Goal: Task Accomplishment & Management: Use online tool/utility

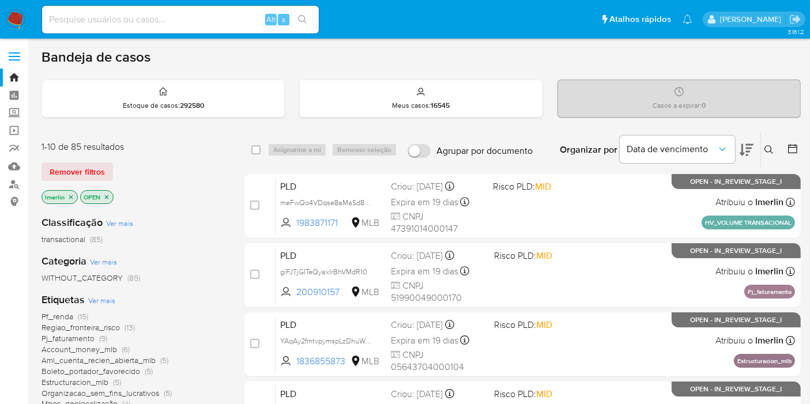
click at [69, 194] on icon "close-filter" at bounding box center [70, 197] width 7 height 7
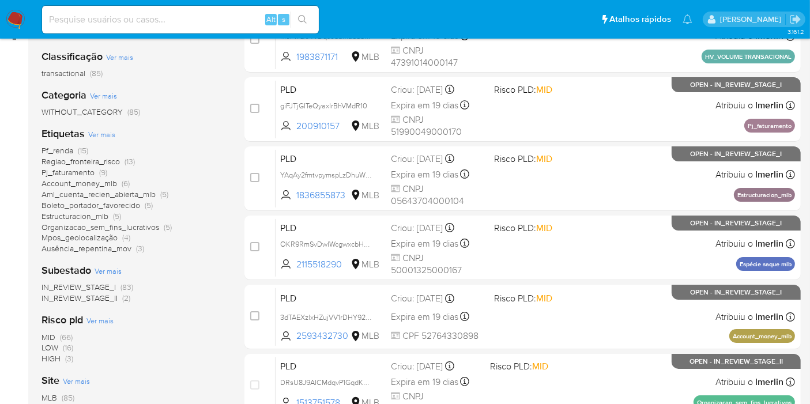
scroll to position [169, 0]
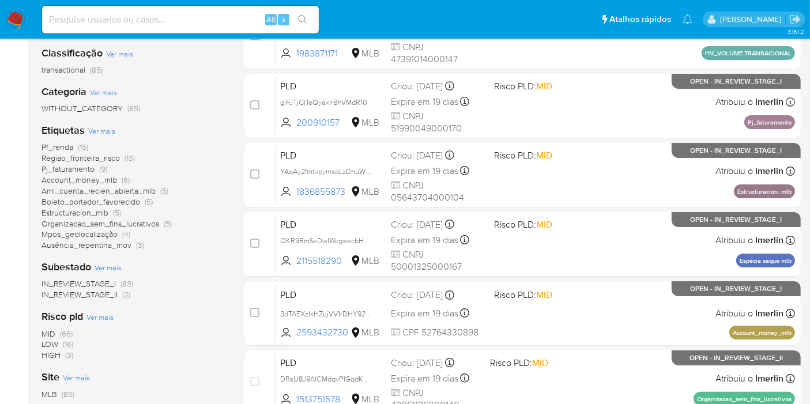
click at [59, 353] on span "HIGH" at bounding box center [50, 355] width 19 height 12
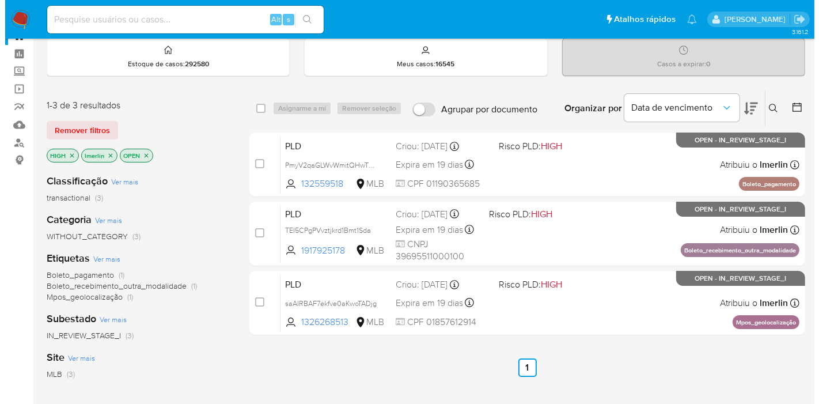
scroll to position [37, 0]
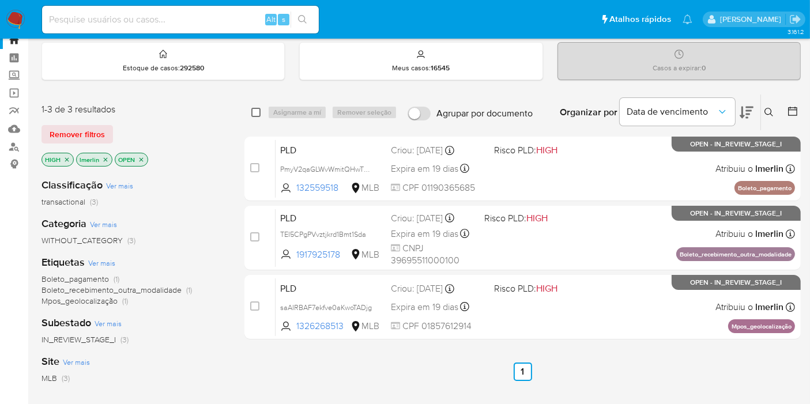
click at [256, 114] on input "checkbox" at bounding box center [255, 112] width 9 height 9
checkbox input "true"
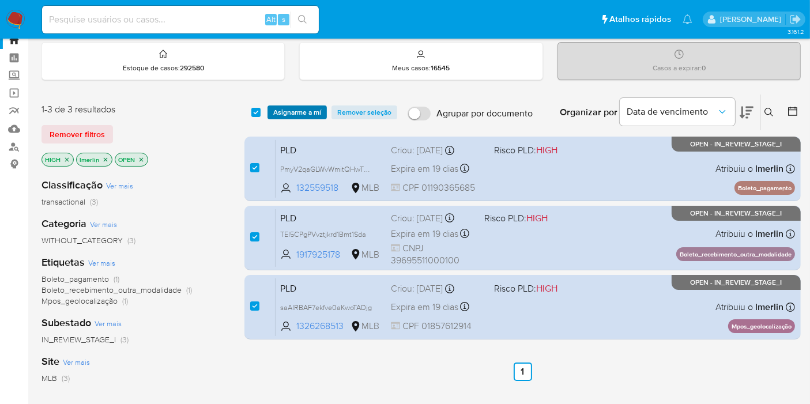
click at [286, 111] on span "Asignarme a mí" at bounding box center [297, 113] width 48 height 12
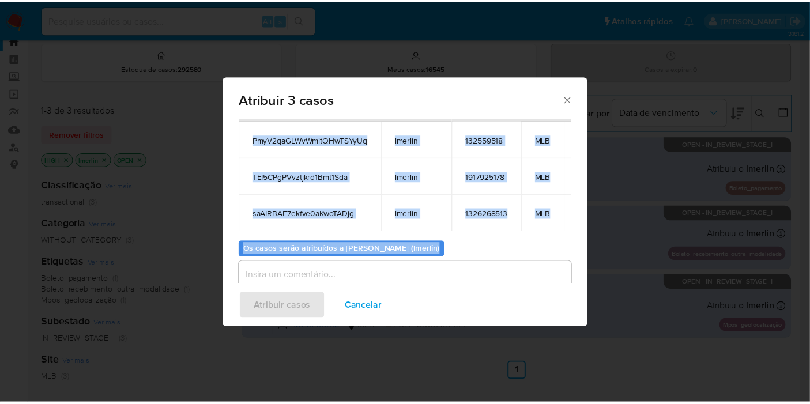
scroll to position [112, 1]
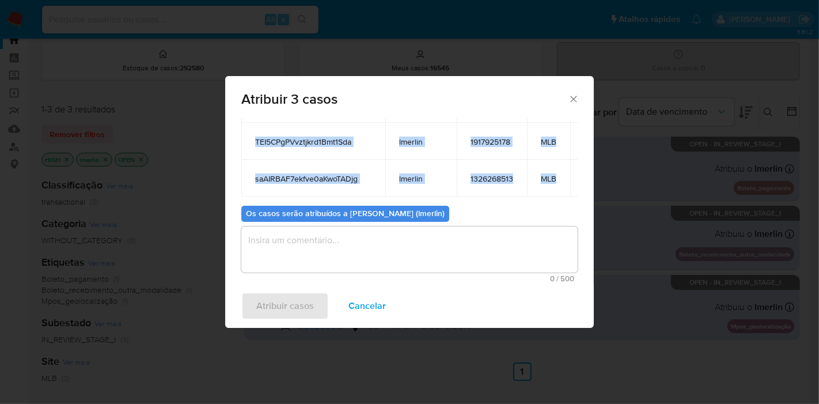
drag, startPoint x: 250, startPoint y: 192, endPoint x: 565, endPoint y: 150, distance: 317.5
click at [565, 150] on tbody "PmyV2qaGLWvWmitQHwTSYyUq lmerlin 132559518 MLB TEI5CPgPVvztjkrd1Bmt1Sda lmerlin…" at bounding box center [426, 141] width 371 height 111
copy tbody "PmyV2qaGLWvWmitQHwTSYyUq lmerlin 132559518 MLB TEI5CPgPVvztjkrd1Bmt1Sda lmerlin…"
click at [376, 312] on span "Cancelar" at bounding box center [367, 305] width 37 height 25
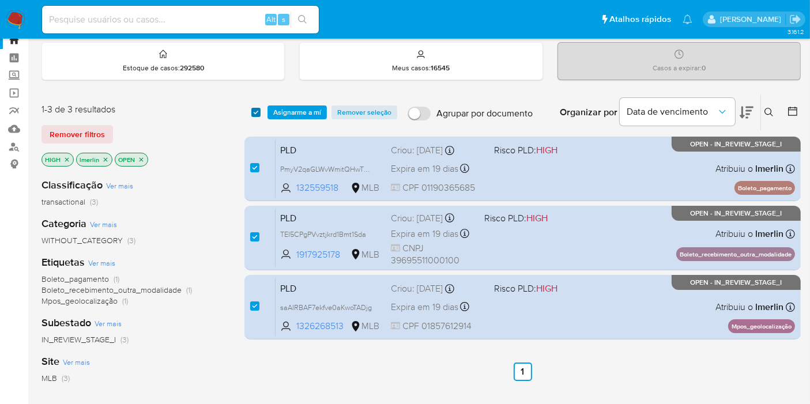
click at [255, 108] on input "checkbox" at bounding box center [255, 112] width 9 height 9
checkbox input "false"
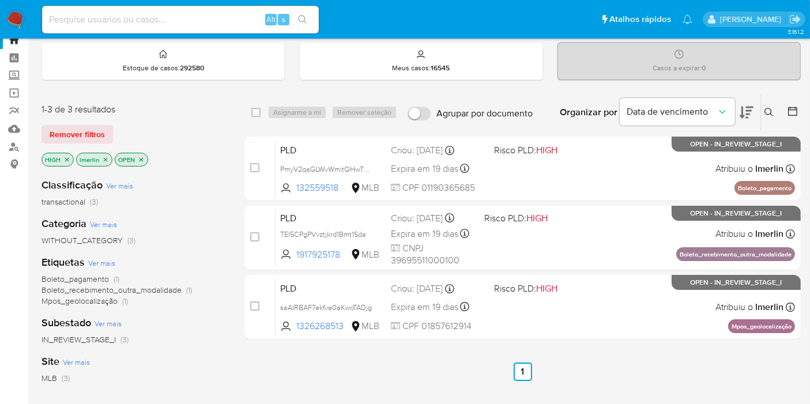
click at [70, 160] on p "HIGH" at bounding box center [57, 159] width 31 height 13
click at [66, 157] on icon "close-filter" at bounding box center [67, 159] width 4 height 4
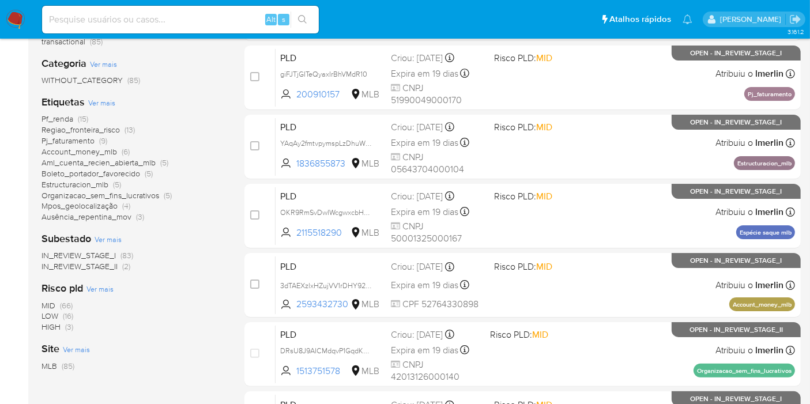
scroll to position [196, 0]
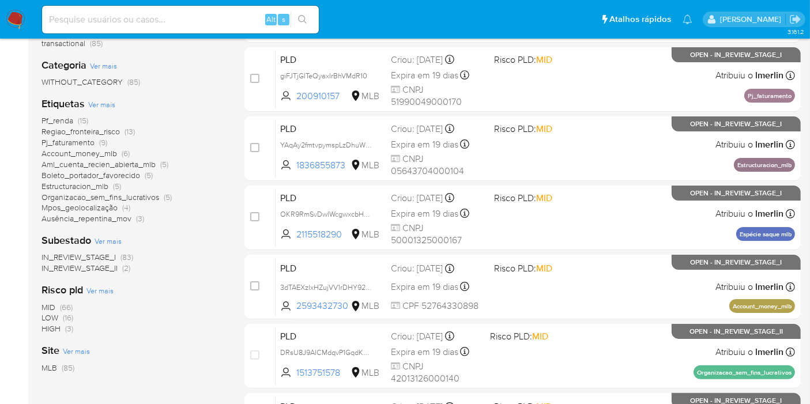
click at [48, 303] on span "MID" at bounding box center [48, 307] width 14 height 12
click at [108, 142] on span "Account_money_mlb" at bounding box center [78, 143] width 75 height 12
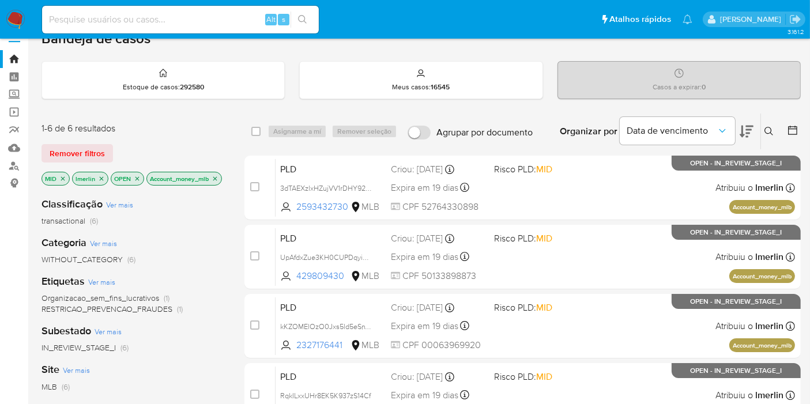
scroll to position [83, 0]
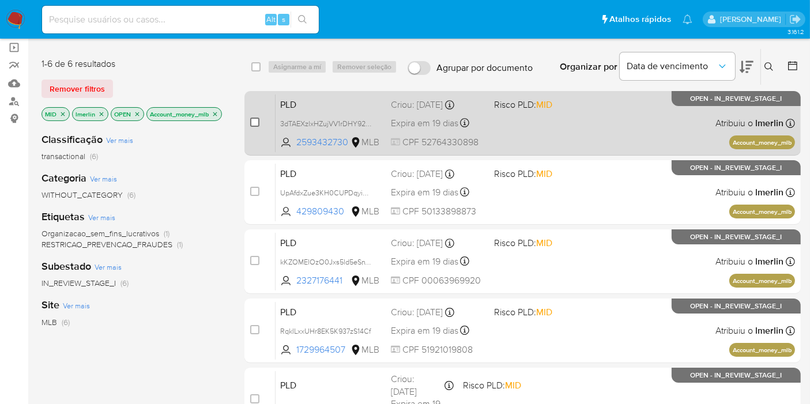
click at [254, 124] on input "checkbox" at bounding box center [254, 122] width 9 height 9
checkbox input "true"
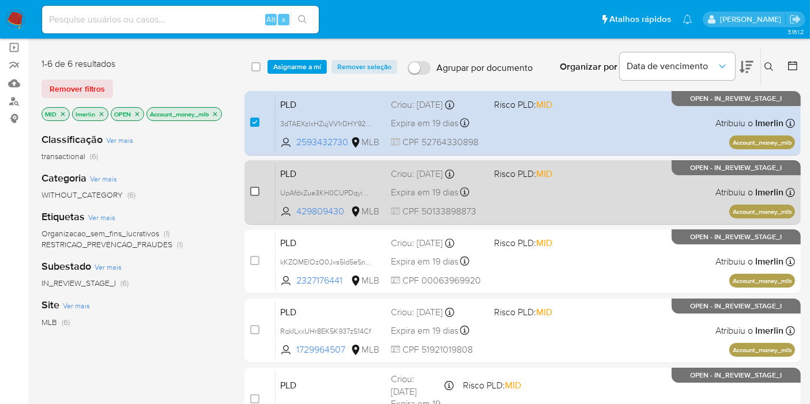
click at [254, 188] on input "checkbox" at bounding box center [254, 191] width 9 height 9
checkbox input "true"
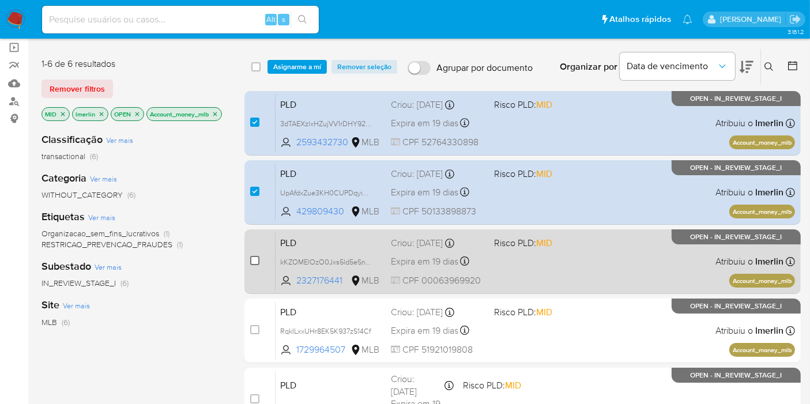
click at [256, 256] on input "checkbox" at bounding box center [254, 260] width 9 height 9
checkbox input "true"
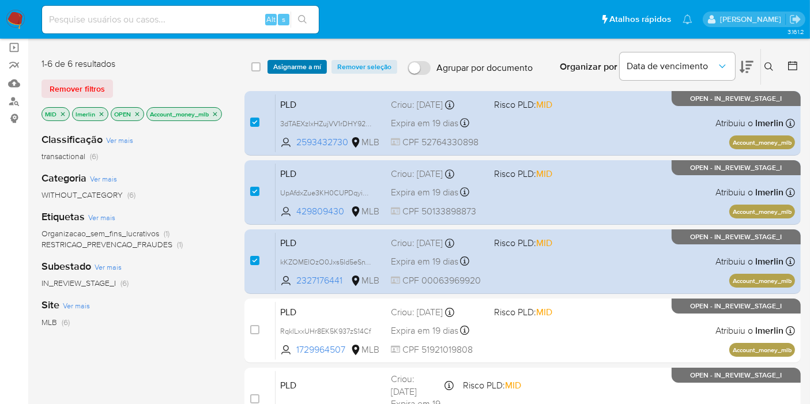
click at [306, 66] on span "Asignarme a mí" at bounding box center [297, 67] width 48 height 12
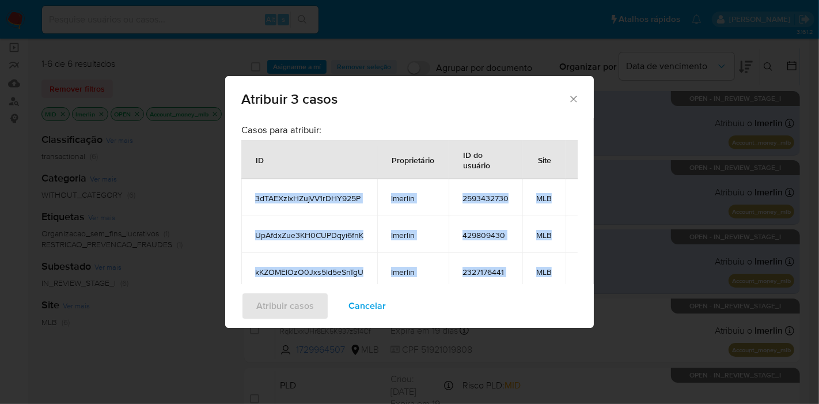
drag, startPoint x: 249, startPoint y: 188, endPoint x: 558, endPoint y: 277, distance: 321.9
click at [558, 277] on tbody "3dTAEXzlxHZujVV1rDHY925P lmerlin 2593432730 MLB UpAfdxZue3KH0CUPDqyi6fnK lmerli…" at bounding box center [424, 234] width 366 height 111
copy tbody "3dTAEXzlxHZujVV1rDHY925P lmerlin 2593432730 MLB UpAfdxZue3KH0CUPDqyi6fnK lmerli…"
click at [365, 310] on span "Cancelar" at bounding box center [367, 305] width 37 height 25
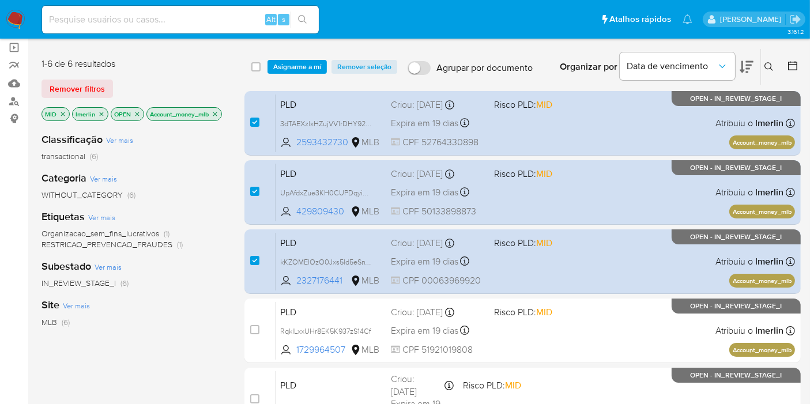
click at [229, 27] on div "Alt s" at bounding box center [180, 20] width 277 height 28
click at [235, 21] on input at bounding box center [180, 19] width 277 height 15
paste input "PmyV2qaGLWvWmitQHwTSYyUq"
type input "PmyV2qaGLWvWmitQHwTSYyUq"
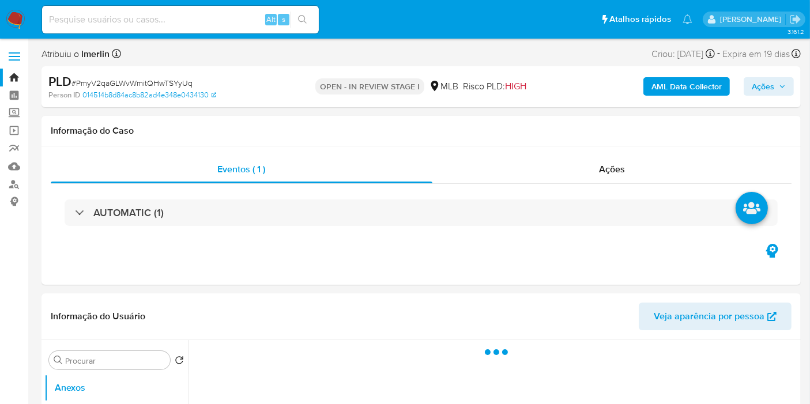
select select "10"
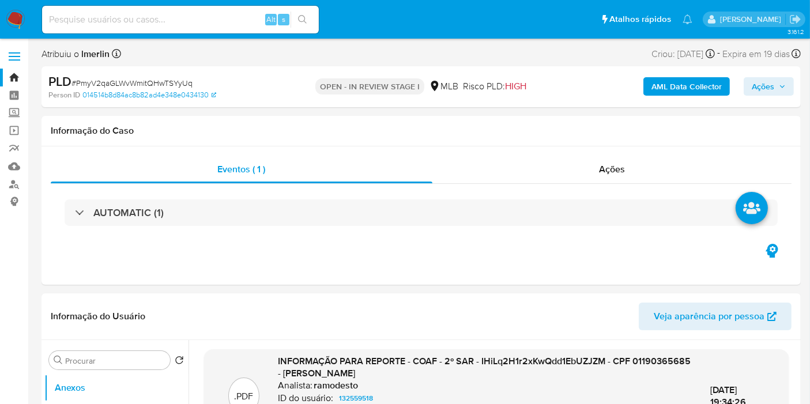
click at [668, 96] on div "AML Data Collector Ações" at bounding box center [670, 86] width 245 height 27
click at [689, 80] on b "AML Data Collector" at bounding box center [686, 86] width 70 height 18
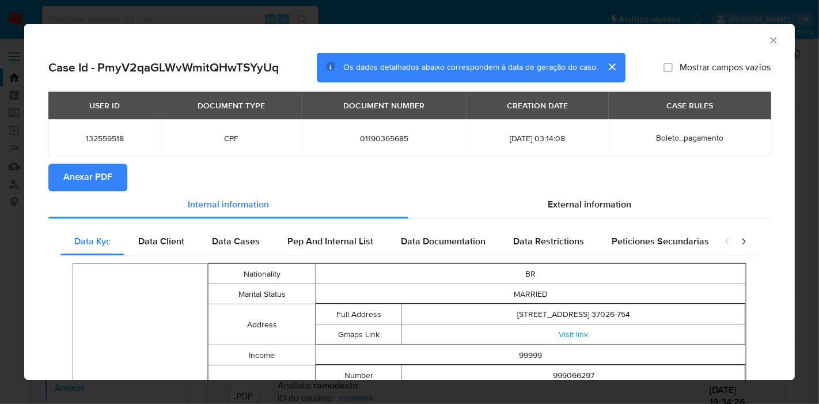
click at [81, 176] on span "Anexar PDF" at bounding box center [87, 177] width 49 height 25
click at [770, 39] on icon "Fechar a janela" at bounding box center [773, 40] width 6 height 6
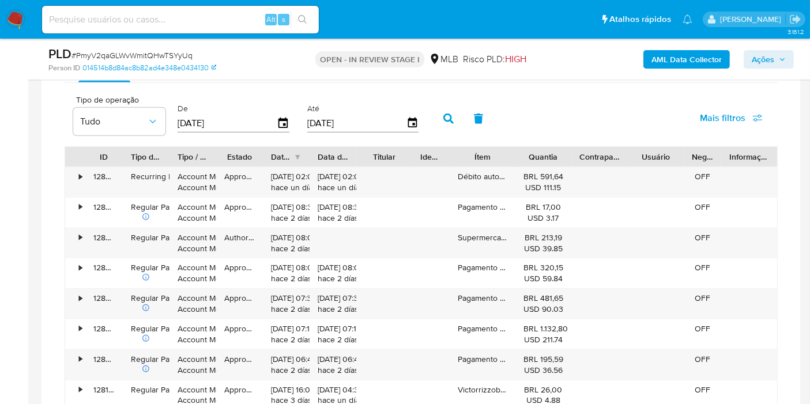
scroll to position [955, 0]
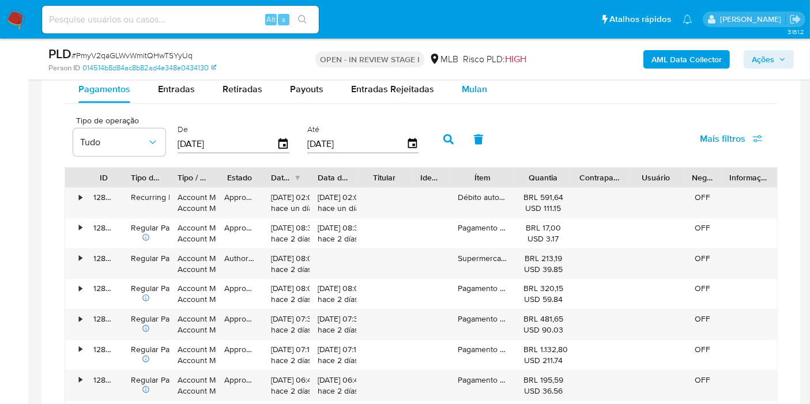
click at [481, 98] on div "Mulan" at bounding box center [474, 89] width 25 height 28
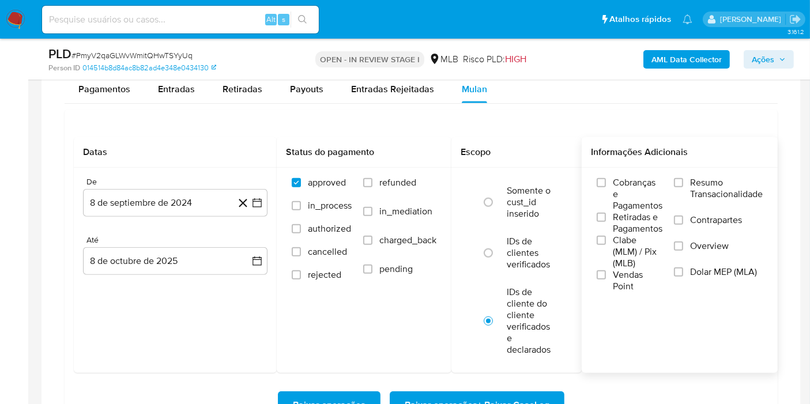
click at [718, 186] on span "Resumo Transacionalidade" at bounding box center [726, 188] width 73 height 23
click at [683, 186] on input "Resumo Transacionalidade" at bounding box center [678, 182] width 9 height 9
click at [260, 208] on button "8 de septiembre de 2024" at bounding box center [175, 203] width 184 height 28
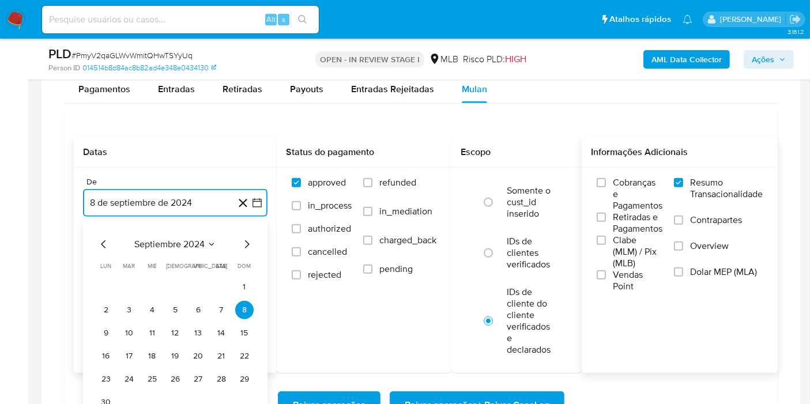
click at [201, 239] on span "septiembre 2024" at bounding box center [169, 245] width 70 height 12
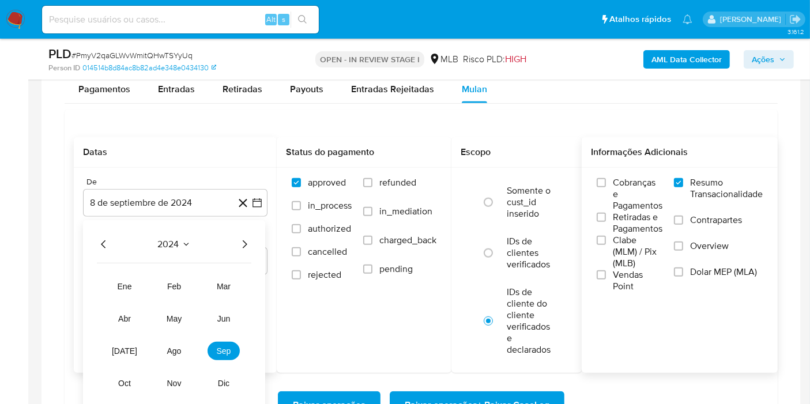
click at [244, 240] on icon "Año siguiente" at bounding box center [245, 244] width 5 height 8
click at [179, 349] on span "ago" at bounding box center [174, 350] width 14 height 9
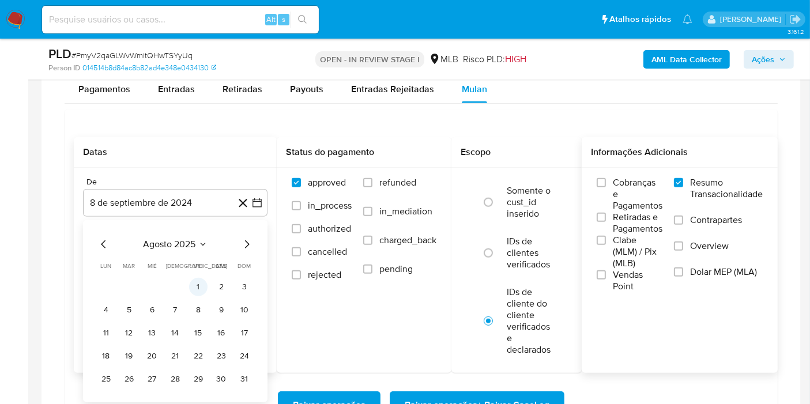
click at [190, 283] on button "1" at bounding box center [198, 287] width 18 height 18
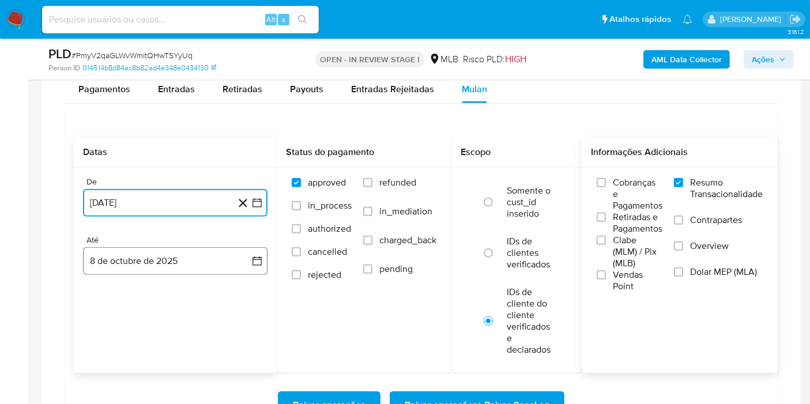
click at [213, 260] on button "8 de octubre de 2025" at bounding box center [175, 261] width 184 height 28
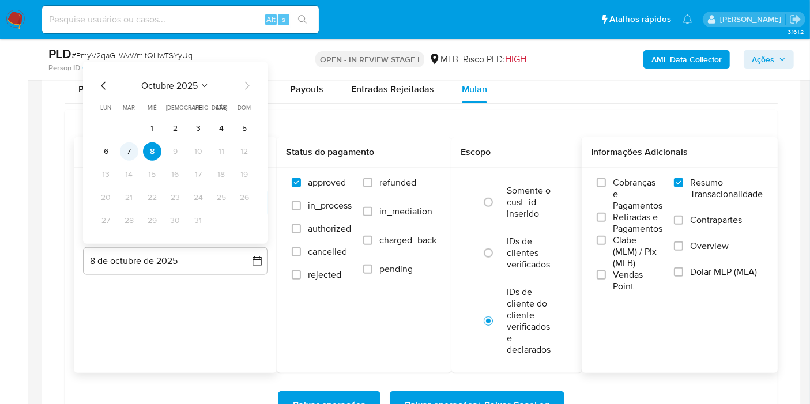
click at [131, 153] on button "7" at bounding box center [129, 151] width 18 height 18
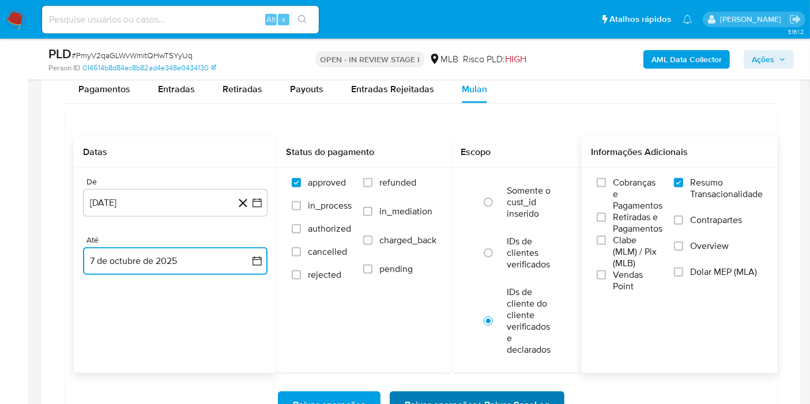
click at [429, 398] on span "Baixar operações + Baixar CaseLog" at bounding box center [477, 404] width 145 height 25
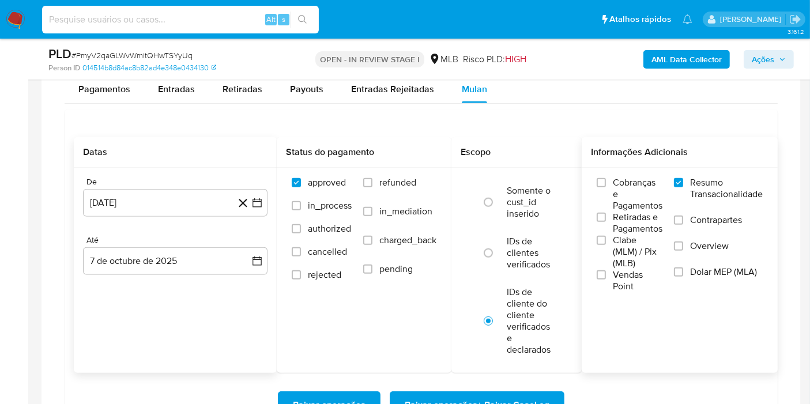
paste input "TEI5CPgPVvztjkrd1Bmt1Sda"
click at [246, 18] on input at bounding box center [180, 19] width 277 height 15
type input "TEI5CPgPVvztjkrd1Bmt1Sda"
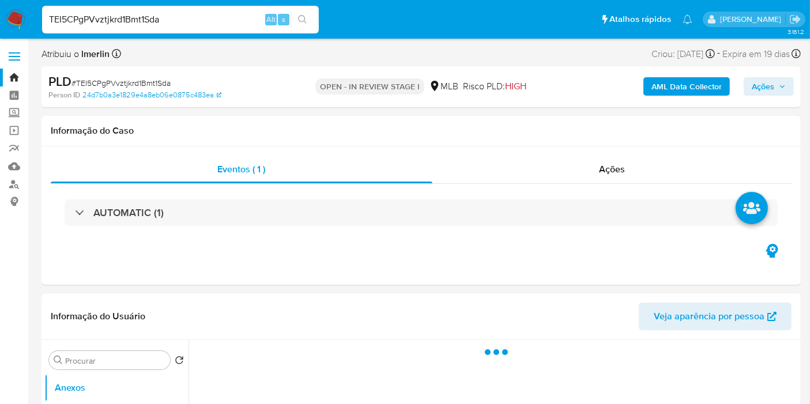
select select "10"
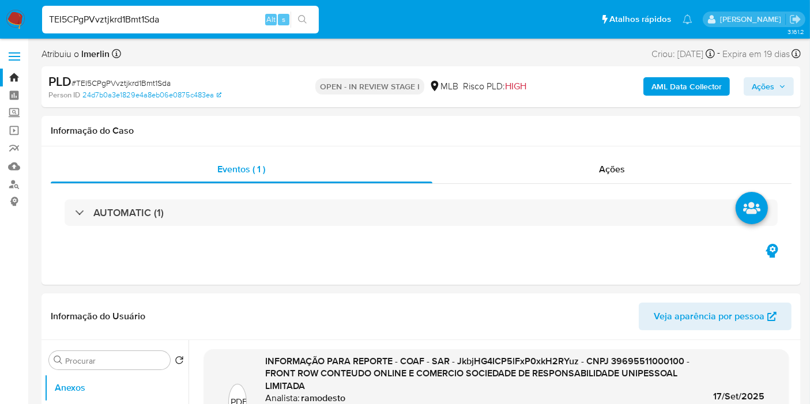
click at [681, 83] on b "AML Data Collector" at bounding box center [686, 86] width 70 height 18
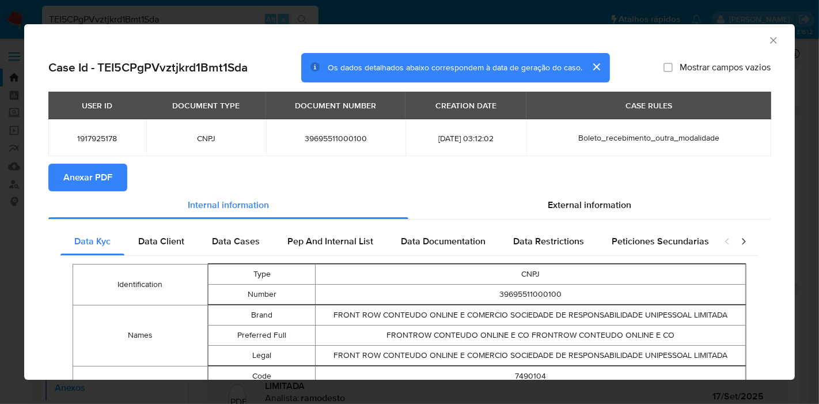
click at [89, 165] on span "Anexar PDF" at bounding box center [87, 177] width 49 height 25
click at [768, 39] on icon "Fechar a janela" at bounding box center [774, 41] width 12 height 12
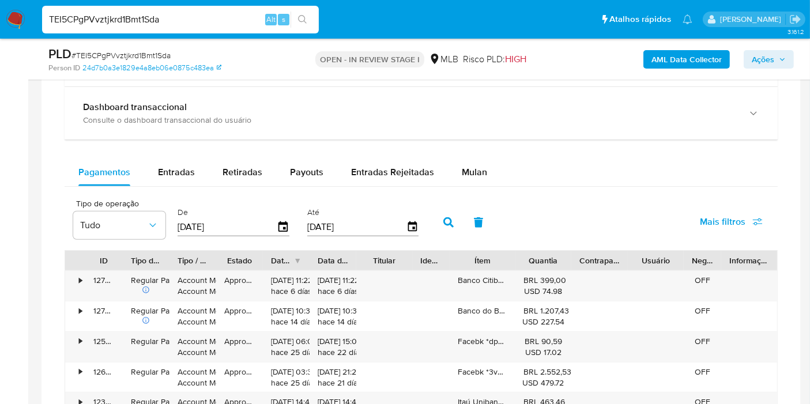
scroll to position [918, 0]
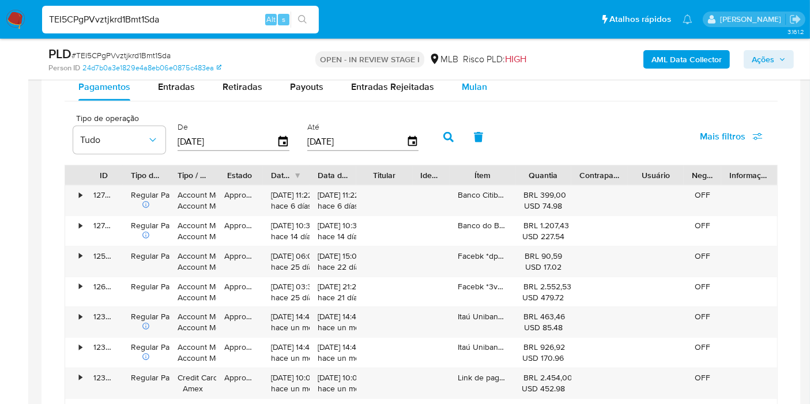
click at [485, 88] on button "Mulan" at bounding box center [474, 87] width 53 height 28
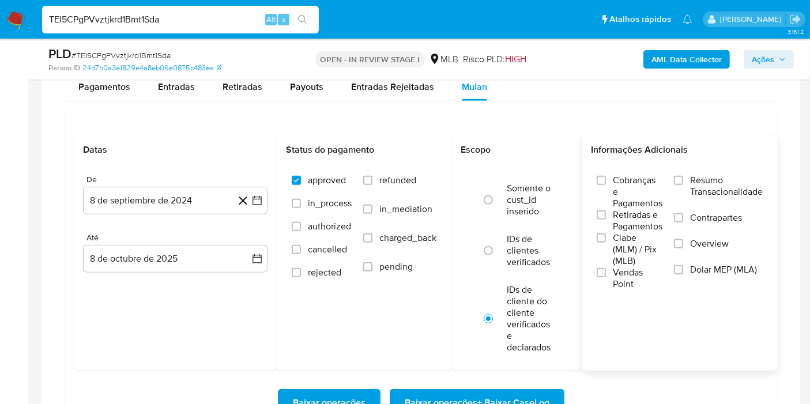
click at [685, 186] on label "Resumo Transacionalidade" at bounding box center [718, 193] width 89 height 37
click at [683, 185] on input "Resumo Transacionalidade" at bounding box center [678, 180] width 9 height 9
click at [264, 201] on button "8 de septiembre de 2024" at bounding box center [175, 201] width 184 height 28
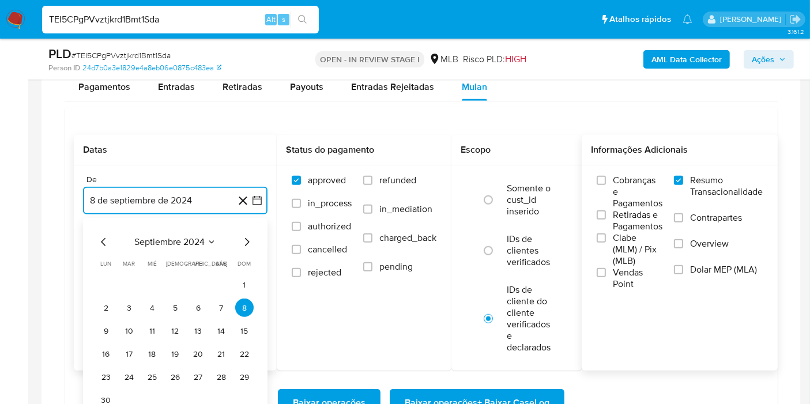
click at [198, 243] on span "septiembre 2024" at bounding box center [169, 242] width 70 height 12
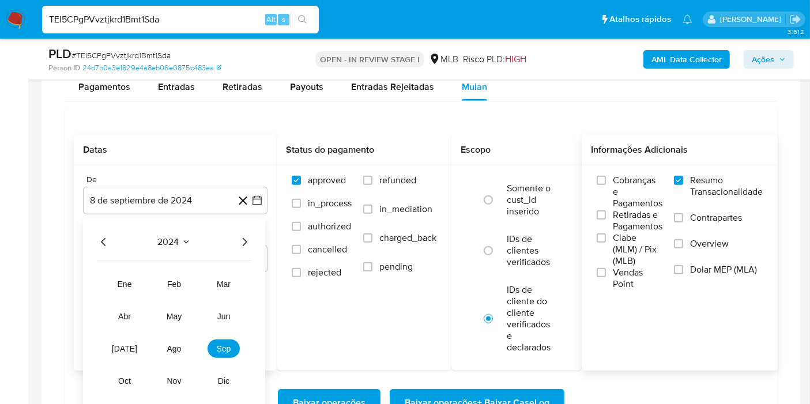
click at [247, 237] on icon "Año siguiente" at bounding box center [244, 242] width 14 height 14
click at [173, 347] on span "ago" at bounding box center [174, 348] width 14 height 9
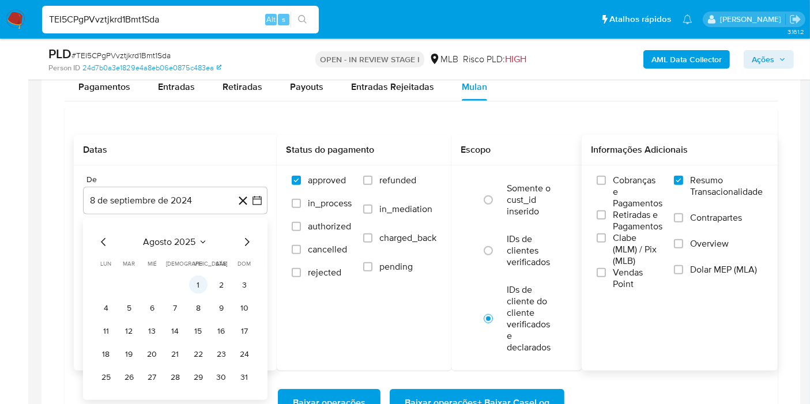
click at [189, 286] on button "1" at bounding box center [198, 284] width 18 height 18
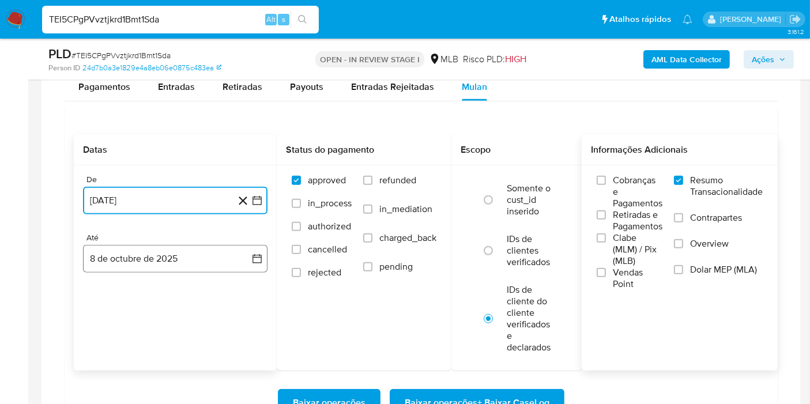
click at [219, 264] on button "8 de octubre de 2025" at bounding box center [175, 259] width 184 height 28
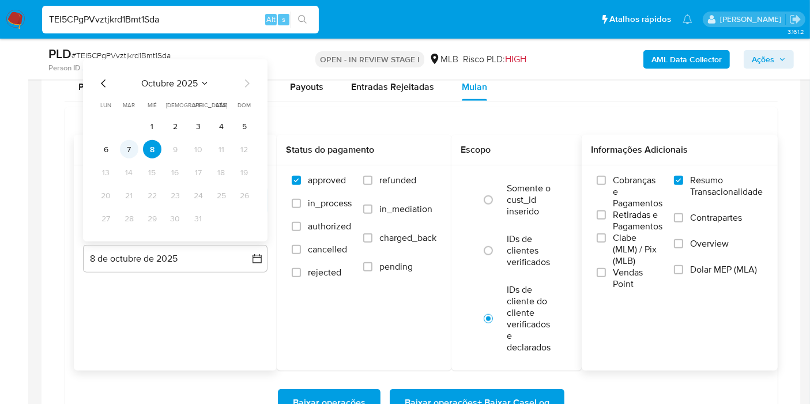
click at [137, 147] on button "7" at bounding box center [129, 149] width 18 height 18
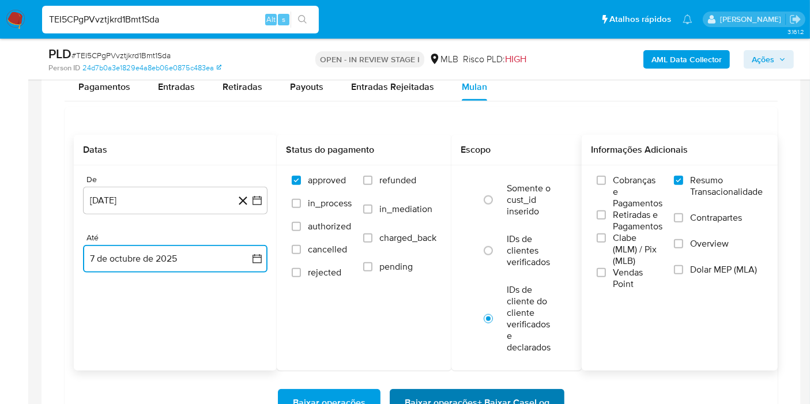
click at [419, 392] on span "Baixar operações + Baixar CaseLog" at bounding box center [477, 402] width 145 height 25
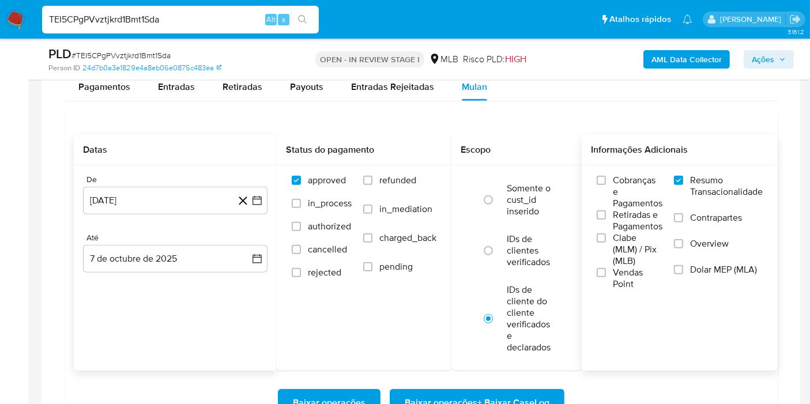
click at [229, 16] on input "TEI5CPgPVvztjkrd1Bmt1Sda" at bounding box center [180, 19] width 277 height 15
paste input "saAIRBAF7ekfve0aKwoTADjg"
type input "saAIRBAF7ekfve0aKwoTADjg"
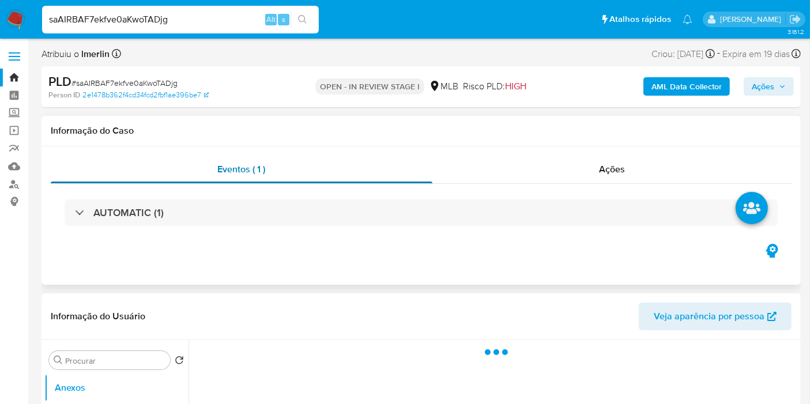
select select "10"
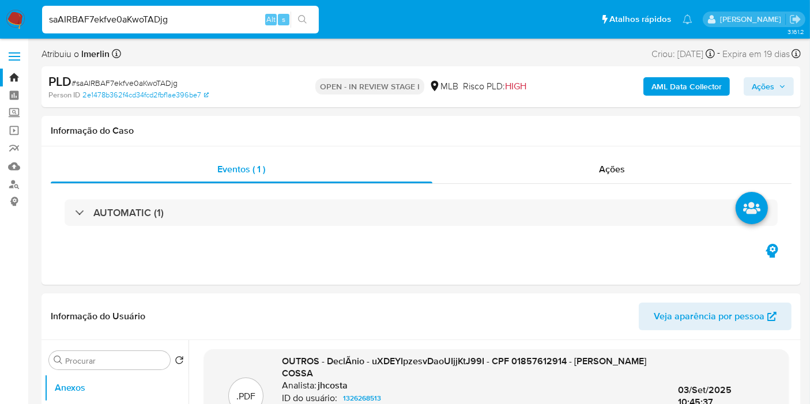
click at [698, 89] on b "AML Data Collector" at bounding box center [686, 86] width 70 height 18
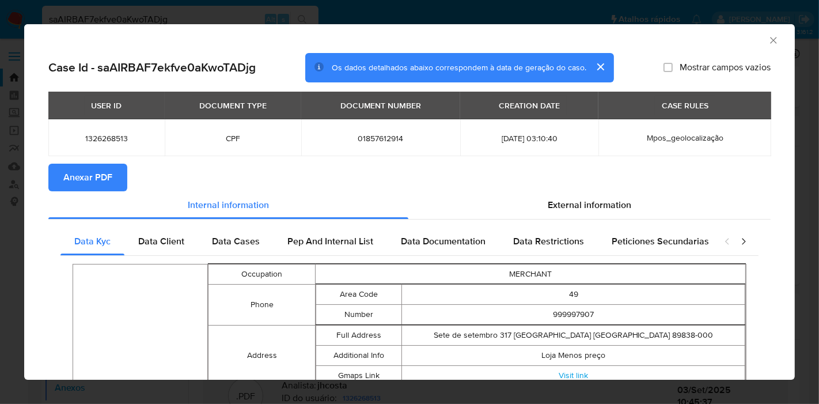
click at [105, 184] on span "Anexar PDF" at bounding box center [87, 177] width 49 height 25
click at [768, 36] on icon "Fechar a janela" at bounding box center [774, 41] width 12 height 12
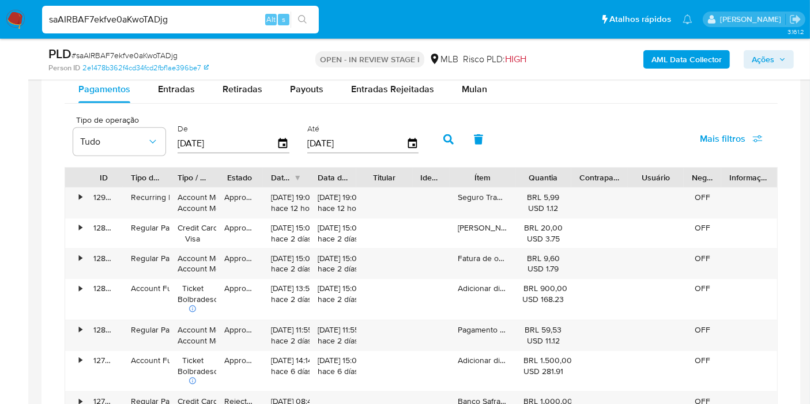
scroll to position [977, 0]
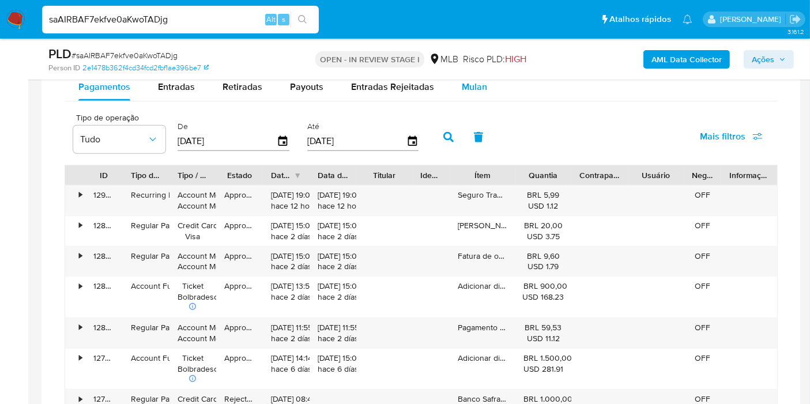
click at [475, 93] on div "Mulan" at bounding box center [474, 87] width 25 height 28
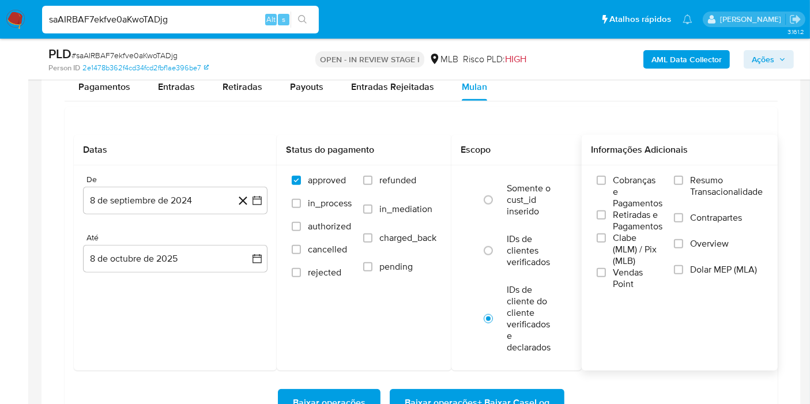
click at [701, 180] on span "Resumo Transacionalidade" at bounding box center [726, 186] width 73 height 23
click at [683, 180] on input "Resumo Transacionalidade" at bounding box center [678, 180] width 9 height 9
click at [256, 201] on icon "button" at bounding box center [257, 201] width 12 height 12
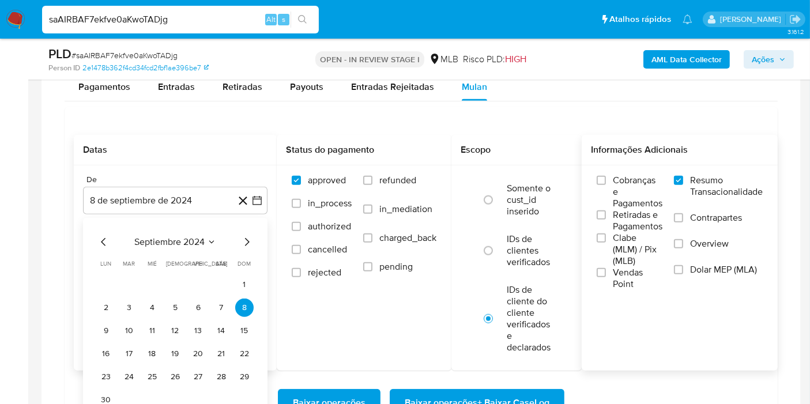
click at [194, 246] on div "septiembre 2024 septiembre 2024 lun lunes mar martes mié miércoles jue jueves v…" at bounding box center [175, 322] width 157 height 174
click at [200, 242] on span "septiembre 2024" at bounding box center [169, 242] width 70 height 12
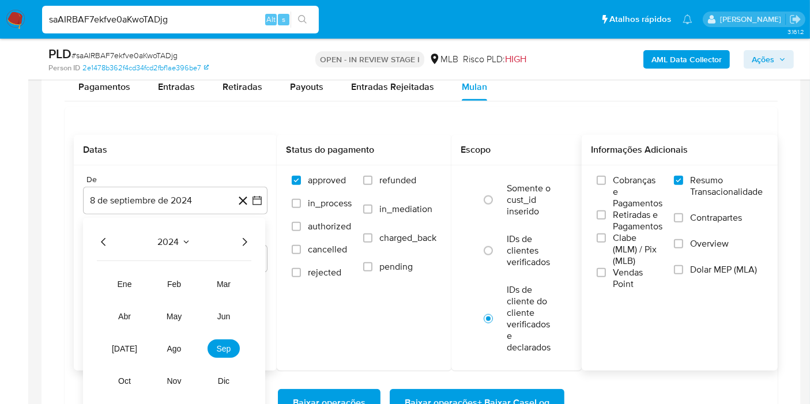
click at [200, 242] on div "2024" at bounding box center [174, 242] width 154 height 14
click at [176, 339] on button "ago" at bounding box center [174, 348] width 32 height 18
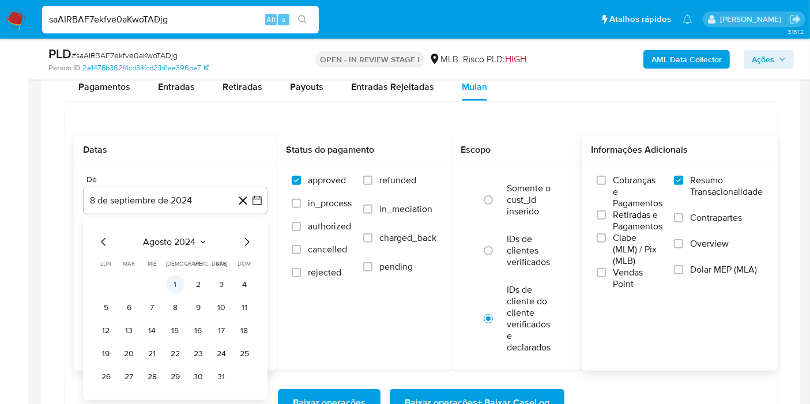
click at [173, 278] on button "1" at bounding box center [175, 284] width 18 height 18
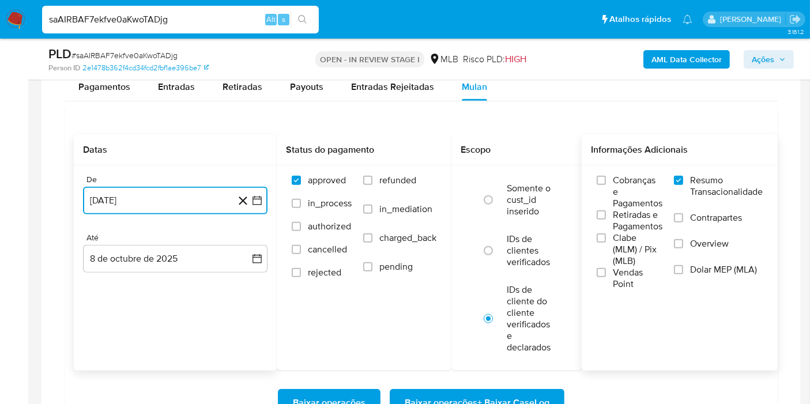
click at [252, 210] on button "[DATE]" at bounding box center [175, 201] width 184 height 28
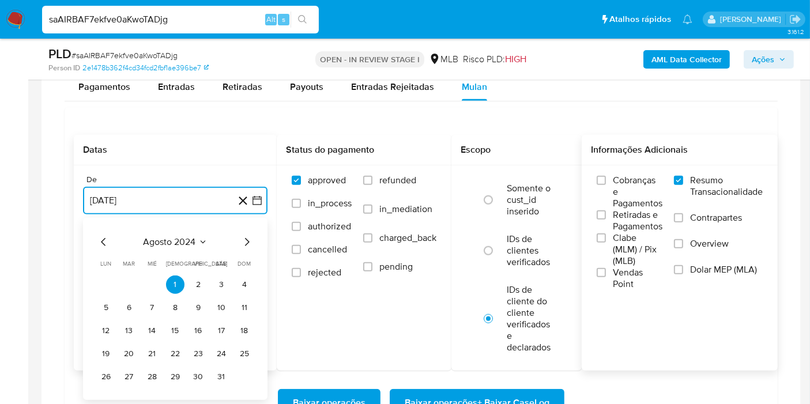
click at [194, 239] on span "agosto 2024" at bounding box center [169, 242] width 52 height 12
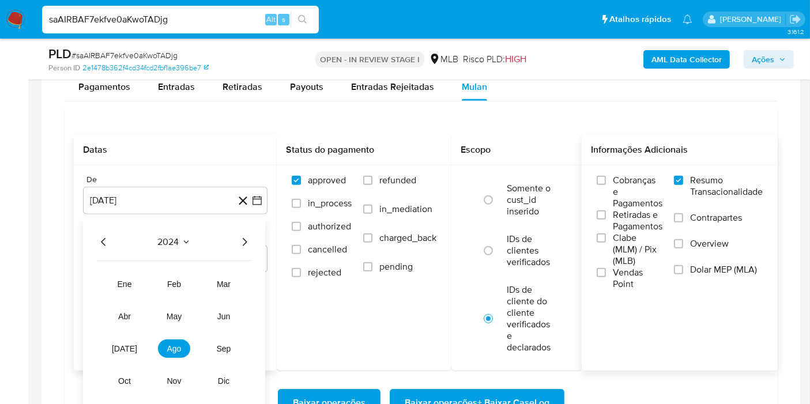
click at [244, 238] on icon "Año siguiente" at bounding box center [245, 242] width 5 height 8
click at [173, 349] on span "ago" at bounding box center [174, 348] width 14 height 9
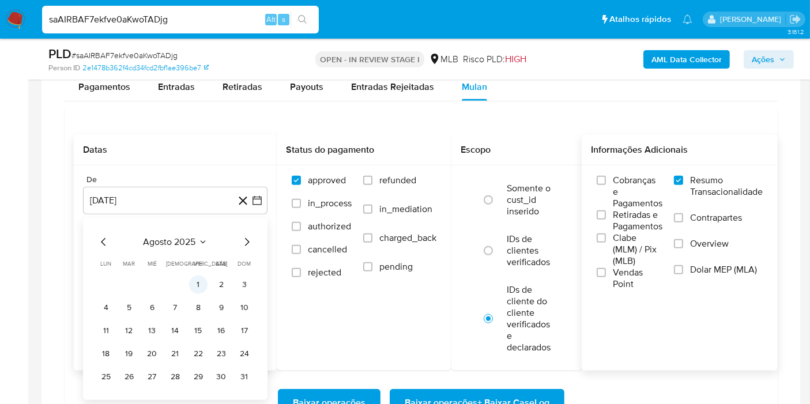
click at [195, 284] on button "1" at bounding box center [198, 284] width 18 height 18
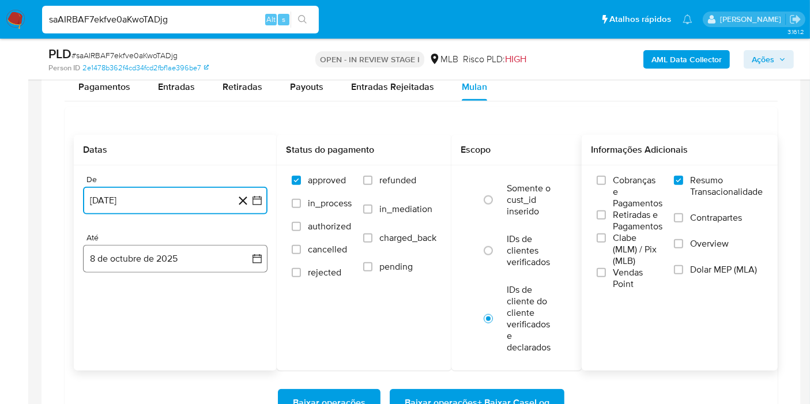
click at [251, 249] on button "8 de octubre de 2025" at bounding box center [175, 259] width 184 height 28
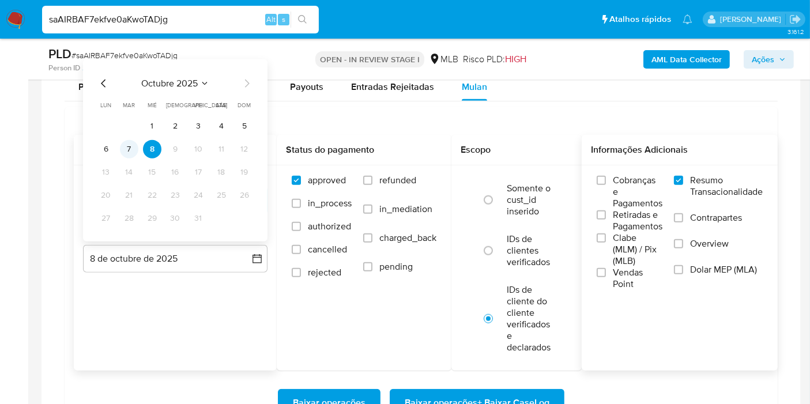
click at [136, 144] on button "7" at bounding box center [129, 149] width 18 height 18
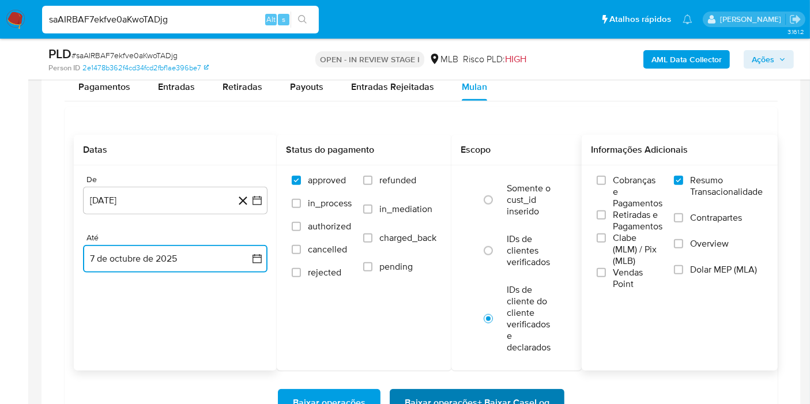
click at [417, 396] on span "Baixar operações + Baixar CaseLog" at bounding box center [477, 402] width 145 height 25
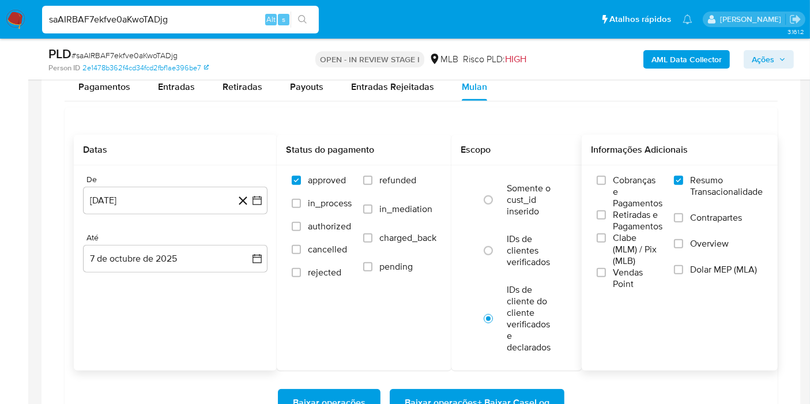
click at [235, 8] on div "saAIRBAF7ekfve0aKwoTADjg Alt s" at bounding box center [180, 20] width 277 height 28
click at [232, 18] on input "saAIRBAF7ekfve0aKwoTADjg" at bounding box center [180, 19] width 277 height 15
paste input "3dTAEXzlxHZujVV1rDHY925P"
click at [232, 18] on input "saAIRBAF7ekfve0aKwoTADjg" at bounding box center [180, 19] width 277 height 15
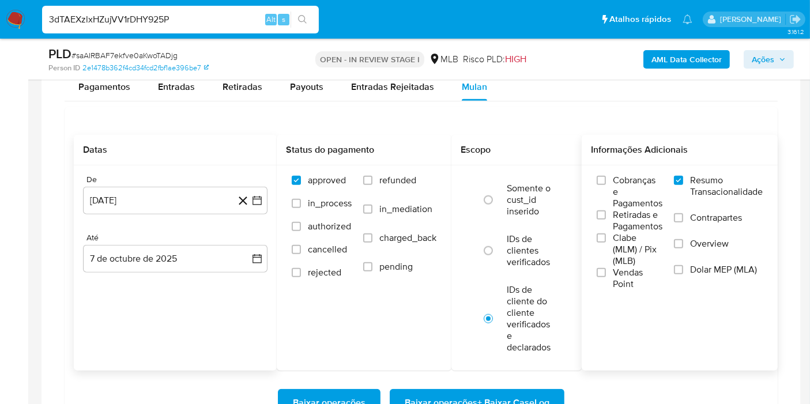
type input "3dTAEXzlxHZujVV1rDHY925P"
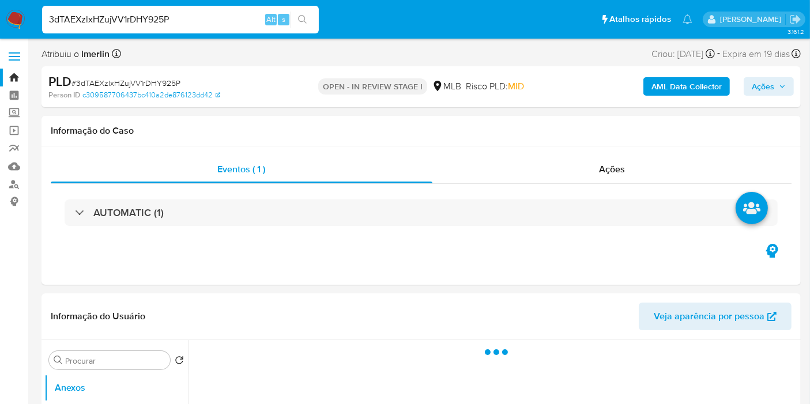
select select "10"
click at [680, 82] on b "AML Data Collector" at bounding box center [686, 86] width 70 height 18
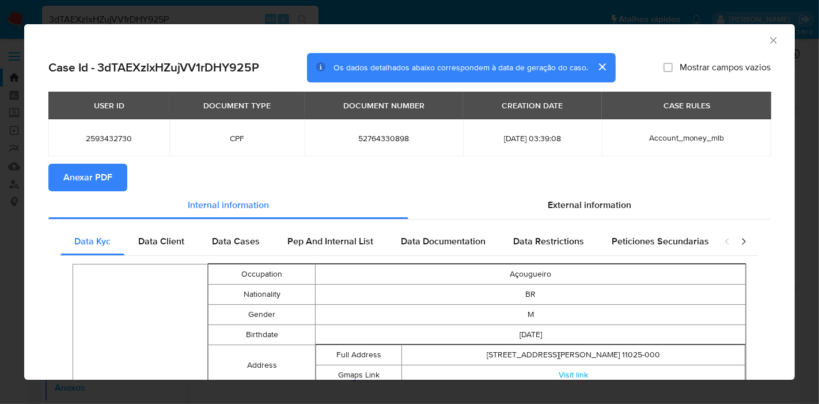
click at [110, 176] on span "Anexar PDF" at bounding box center [87, 177] width 49 height 25
click at [768, 35] on icon "Fechar a janela" at bounding box center [774, 41] width 12 height 12
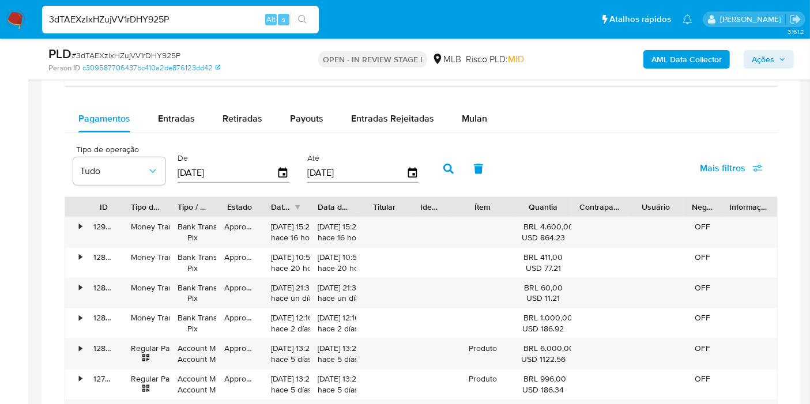
scroll to position [968, 0]
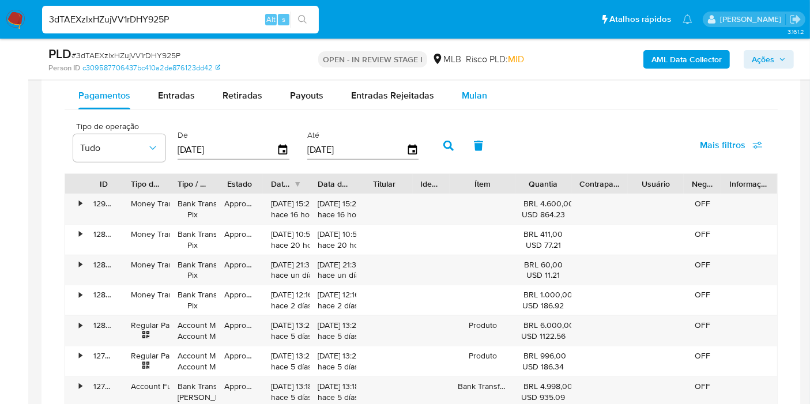
click at [470, 91] on span "Mulan" at bounding box center [474, 95] width 25 height 13
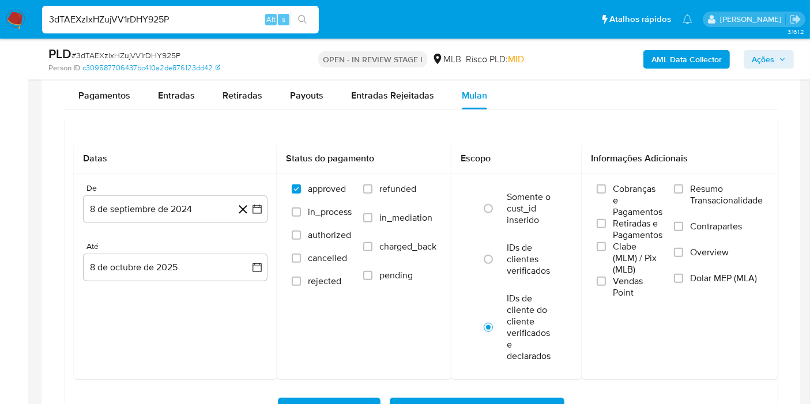
click at [686, 188] on label "Resumo Transacionalidade" at bounding box center [718, 201] width 89 height 37
click at [683, 188] on input "Resumo Transacionalidade" at bounding box center [678, 188] width 9 height 9
click at [266, 198] on button "8 de septiembre de 2024" at bounding box center [175, 209] width 184 height 28
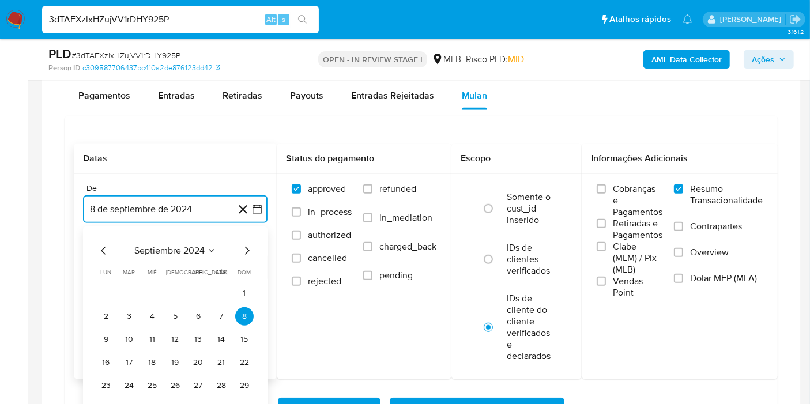
click at [183, 245] on span "septiembre 2024" at bounding box center [169, 251] width 70 height 12
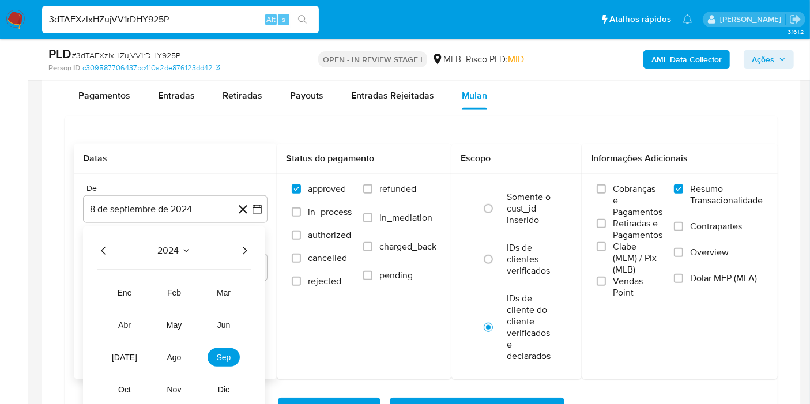
click at [243, 247] on icon "Año siguiente" at bounding box center [244, 251] width 14 height 14
click at [169, 348] on button "ago" at bounding box center [174, 357] width 32 height 18
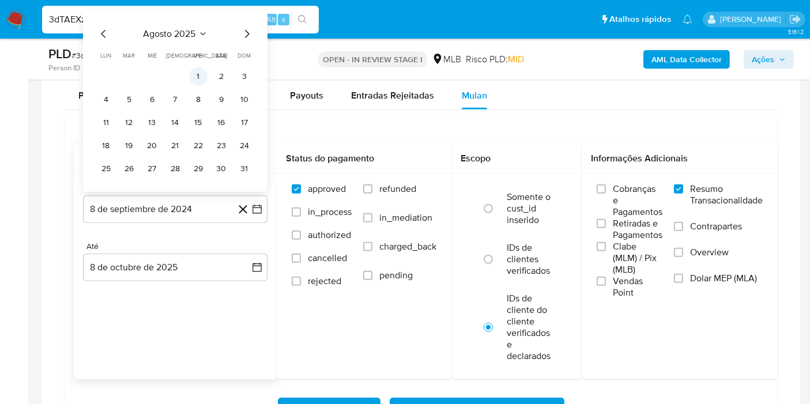
click at [198, 70] on button "1" at bounding box center [198, 76] width 18 height 18
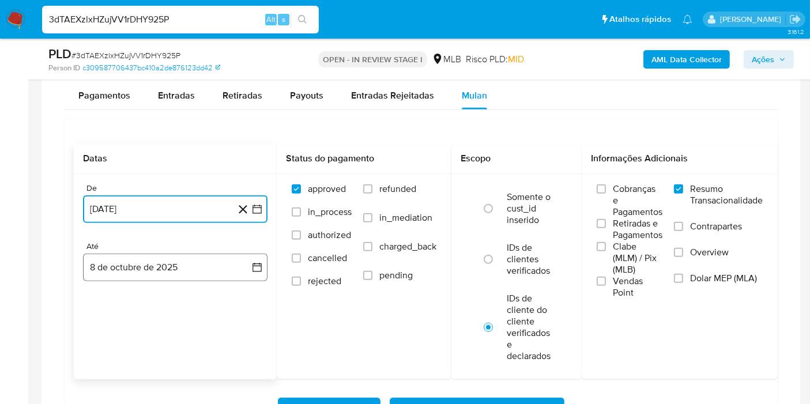
click at [229, 256] on button "8 de octubre de 2025" at bounding box center [175, 268] width 184 height 28
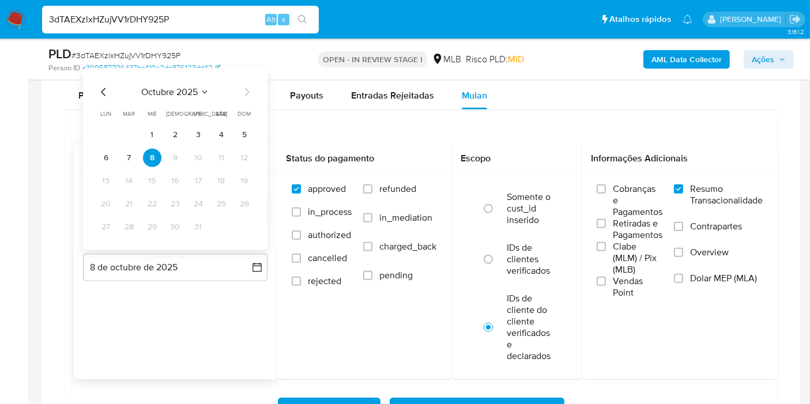
click at [132, 149] on td "7" at bounding box center [129, 158] width 18 height 18
click at [130, 149] on button "7" at bounding box center [129, 158] width 18 height 18
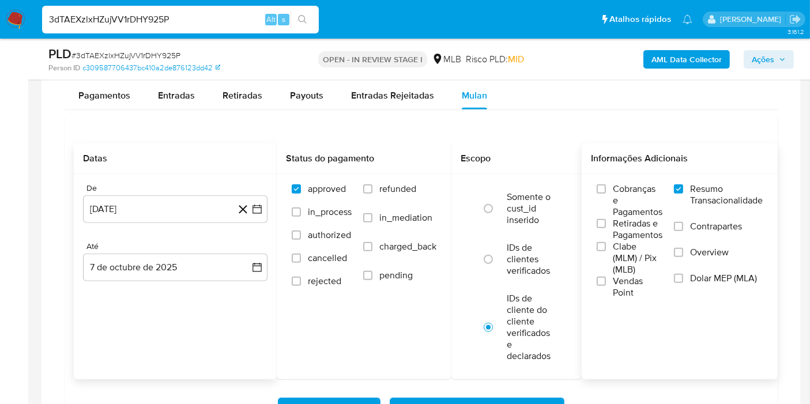
click at [588, 371] on div "Informações Adicionais Cobranças e Pagamentos Retiradas e Pagamentos Clabe (MLM…" at bounding box center [679, 261] width 196 height 236
click at [531, 399] on span "Baixar operações + Baixar CaseLog" at bounding box center [477, 411] width 145 height 25
drag, startPoint x: 248, startPoint y: 10, endPoint x: 242, endPoint y: 21, distance: 12.7
click at [242, 21] on div "3dTAEXzlxHZujVV1rDHY925P Alt s" at bounding box center [180, 20] width 277 height 28
click at [242, 21] on input "3dTAEXzlxHZujVV1rDHY925P" at bounding box center [180, 19] width 277 height 15
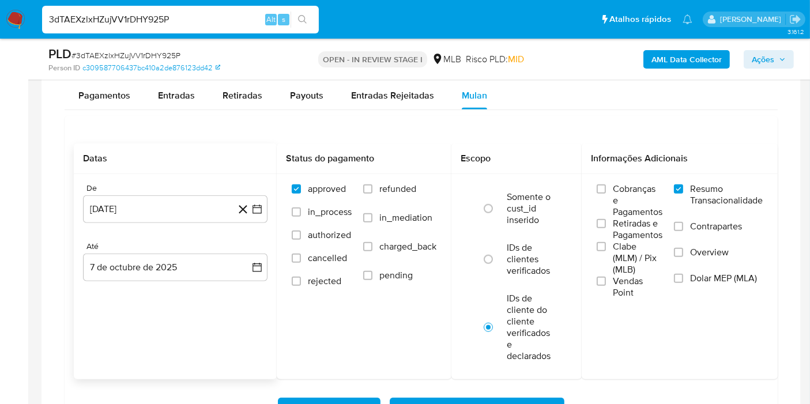
click at [242, 21] on input "3dTAEXzlxHZujVV1rDHY925P" at bounding box center [180, 19] width 277 height 15
paste input "UpAfdxZue3KH0CUPDqyi6fnK"
type input "UpAfdxZue3KH0CUPDqyi6fnK"
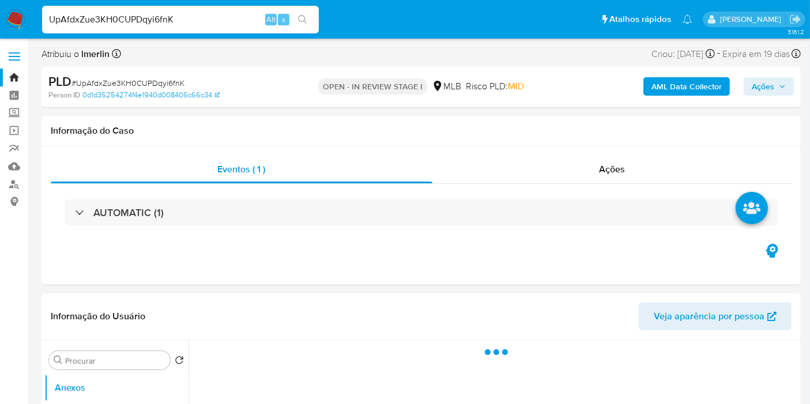
select select "10"
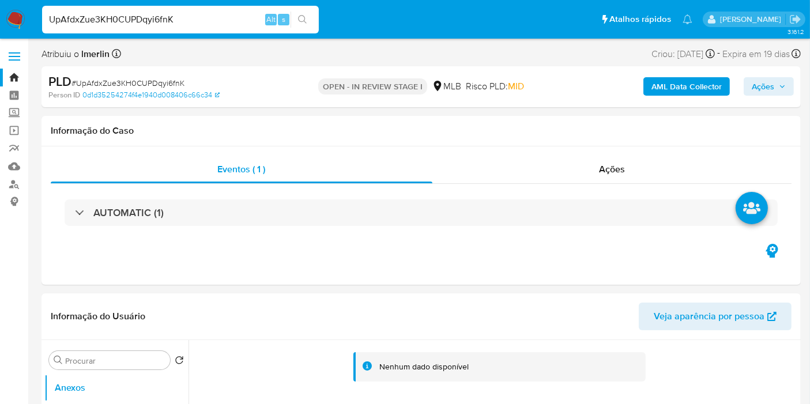
click at [667, 80] on b "AML Data Collector" at bounding box center [686, 86] width 70 height 18
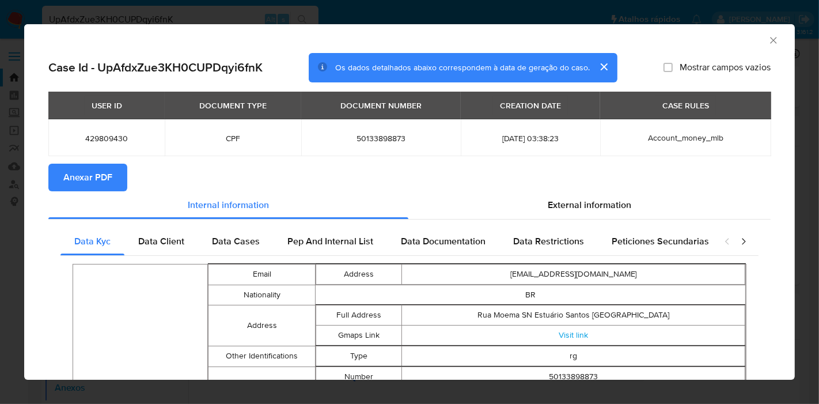
click at [120, 179] on button "Anexar PDF" at bounding box center [87, 178] width 79 height 28
click at [768, 39] on icon "Fechar a janela" at bounding box center [774, 41] width 12 height 12
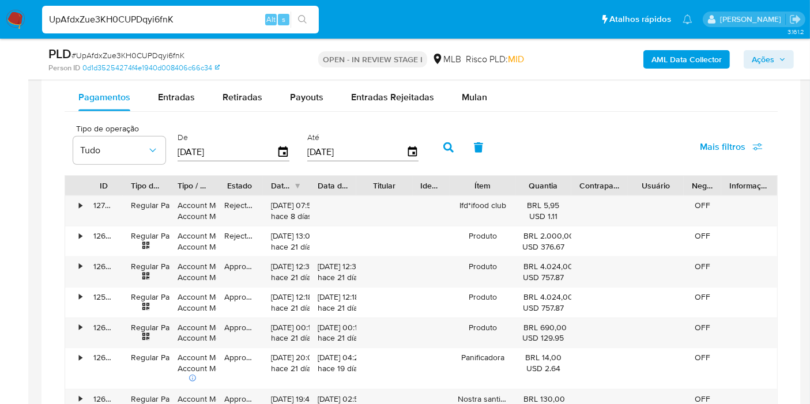
scroll to position [904, 0]
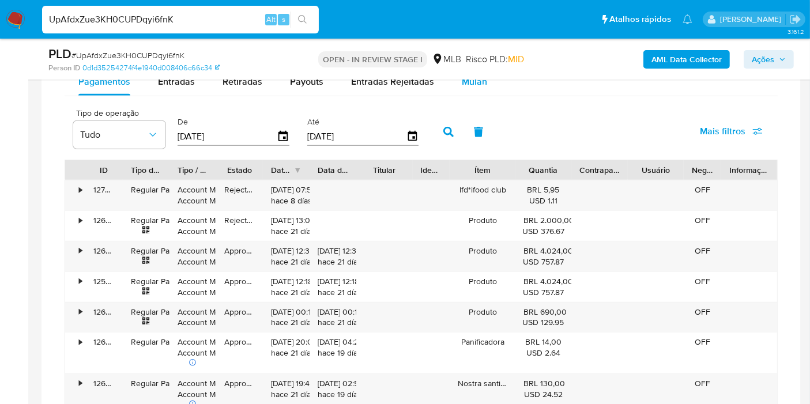
click at [484, 89] on button "Mulan" at bounding box center [474, 82] width 53 height 28
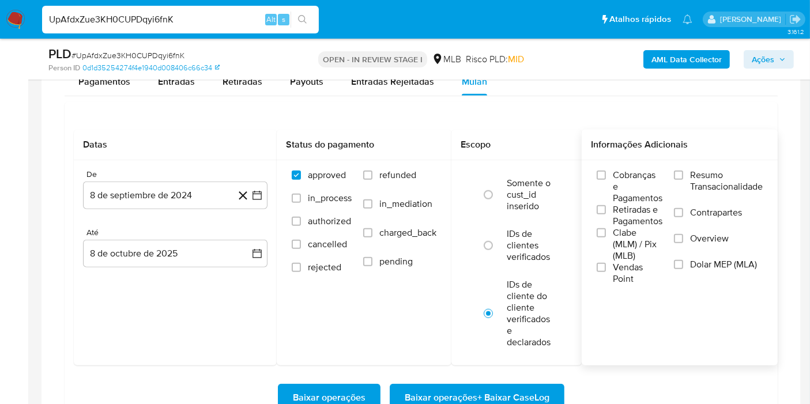
click at [686, 169] on label "Resumo Transacionalidade" at bounding box center [718, 187] width 89 height 37
click at [683, 171] on input "Resumo Transacionalidade" at bounding box center [678, 175] width 9 height 9
click at [256, 201] on button "8 de septiembre de 2024" at bounding box center [175, 196] width 184 height 28
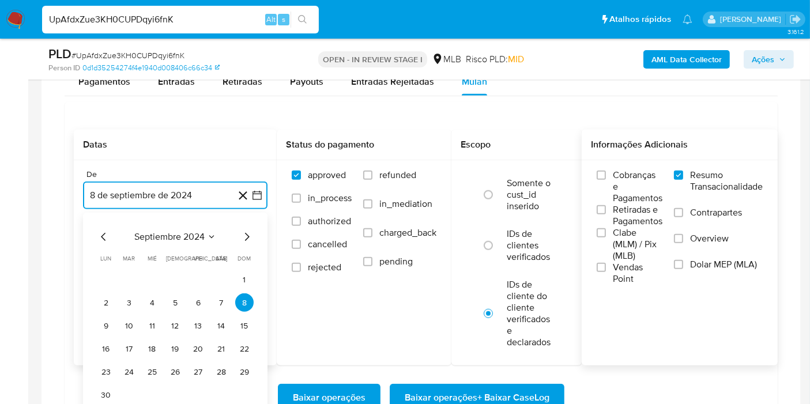
click at [202, 231] on span "septiembre 2024" at bounding box center [169, 237] width 70 height 12
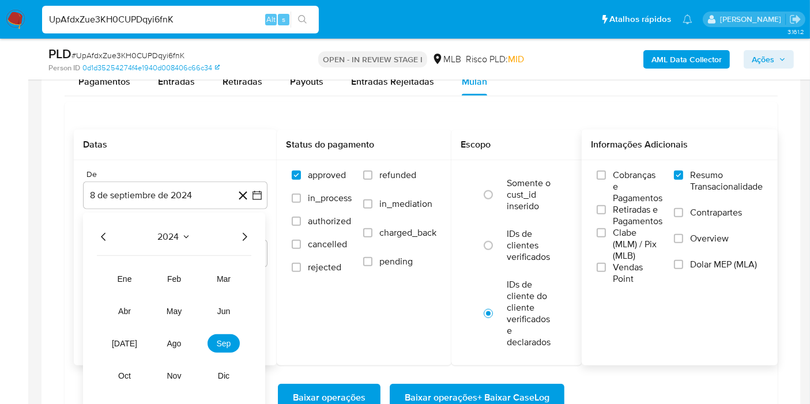
click at [245, 237] on icon "Año siguiente" at bounding box center [244, 237] width 14 height 14
click at [177, 339] on span "ago" at bounding box center [174, 343] width 14 height 9
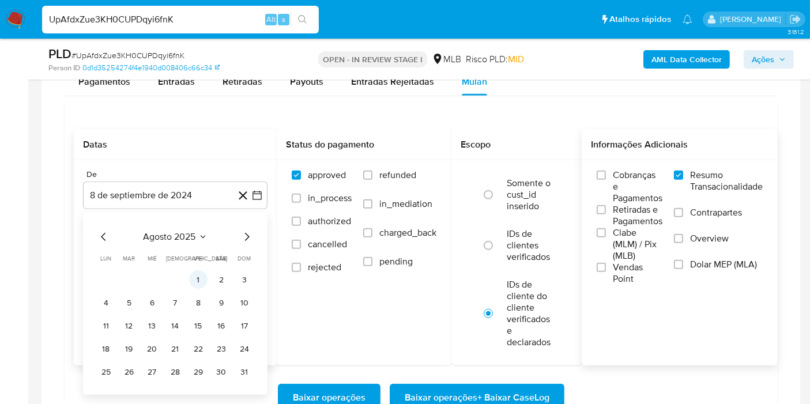
click at [196, 275] on button "1" at bounding box center [198, 279] width 18 height 18
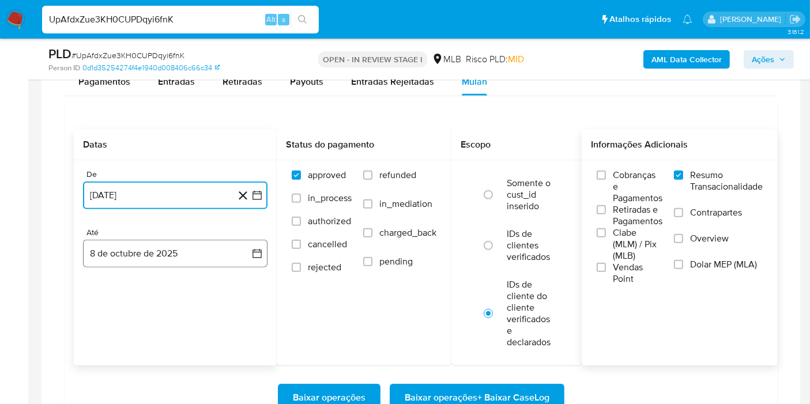
click at [225, 255] on button "8 de octubre de 2025" at bounding box center [175, 254] width 184 height 28
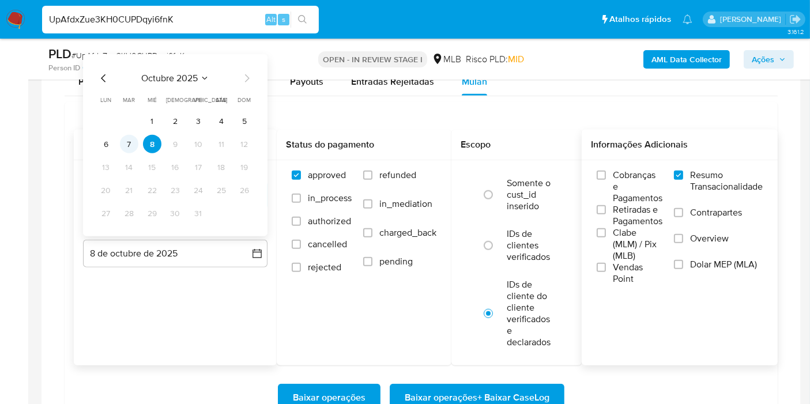
click at [128, 142] on button "7" at bounding box center [129, 144] width 18 height 18
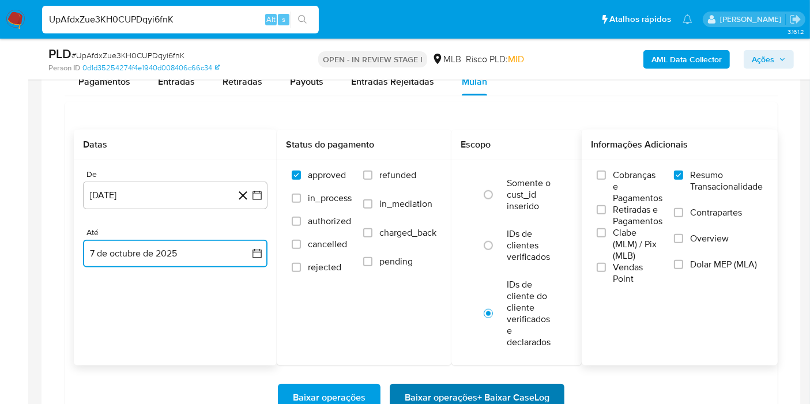
click at [426, 390] on span "Baixar operações + Baixar CaseLog" at bounding box center [477, 397] width 145 height 25
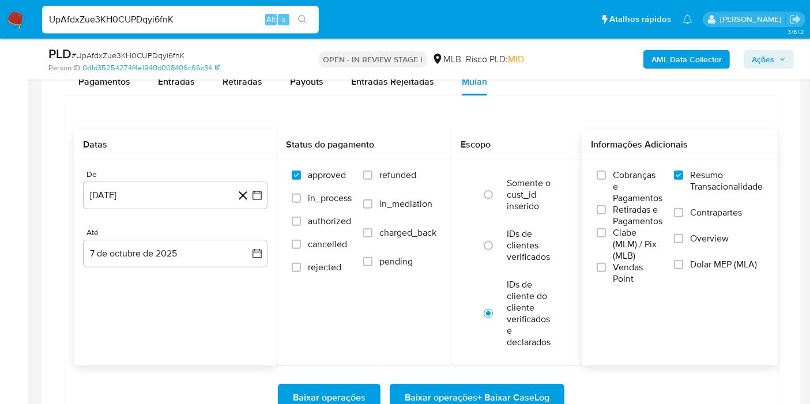
click at [248, 12] on input "UpAfdxZue3KH0CUPDqyi6fnK" at bounding box center [180, 19] width 277 height 15
paste input "kKZOMElOzO0Jxs5ld5eSnTgU"
type input "kKZOMElOzO0Jxs5ld5eSnTgU"
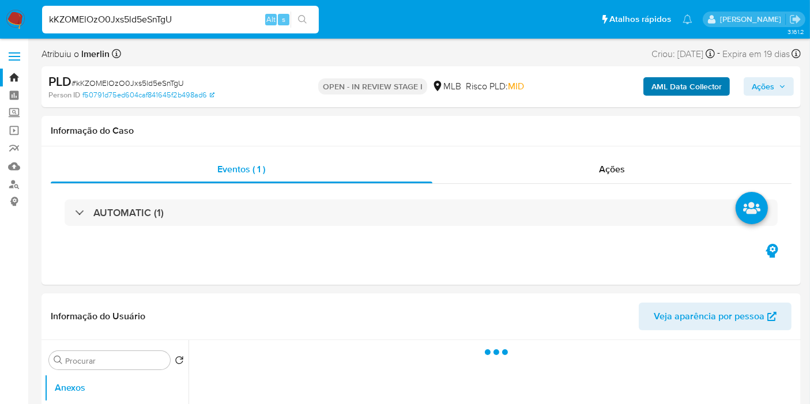
select select "10"
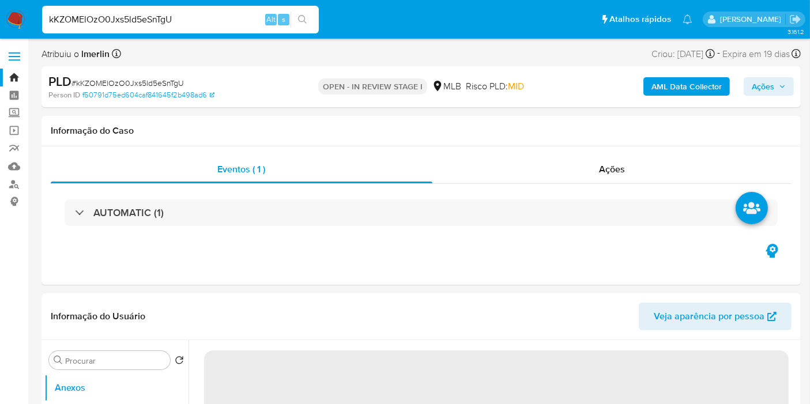
click at [670, 88] on b "AML Data Collector" at bounding box center [686, 86] width 70 height 18
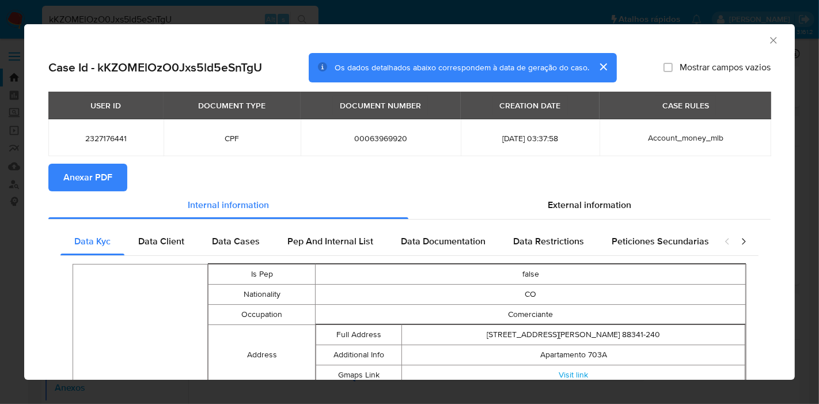
click at [56, 178] on button "Anexar PDF" at bounding box center [87, 178] width 79 height 28
click at [768, 44] on icon "Fechar a janela" at bounding box center [774, 41] width 12 height 12
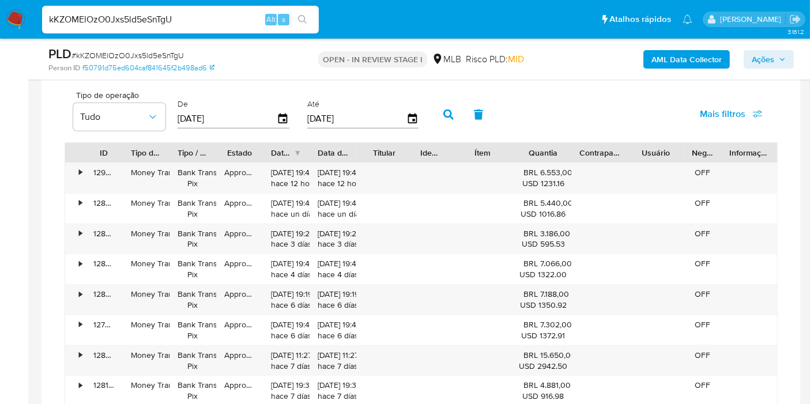
scroll to position [958, 0]
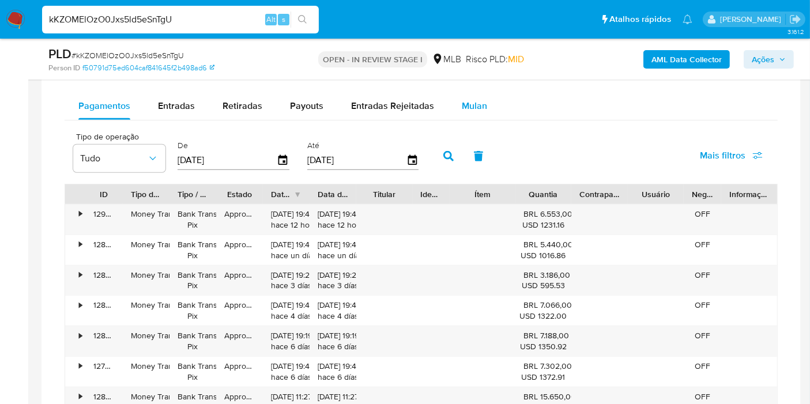
click at [488, 99] on button "Mulan" at bounding box center [474, 106] width 53 height 28
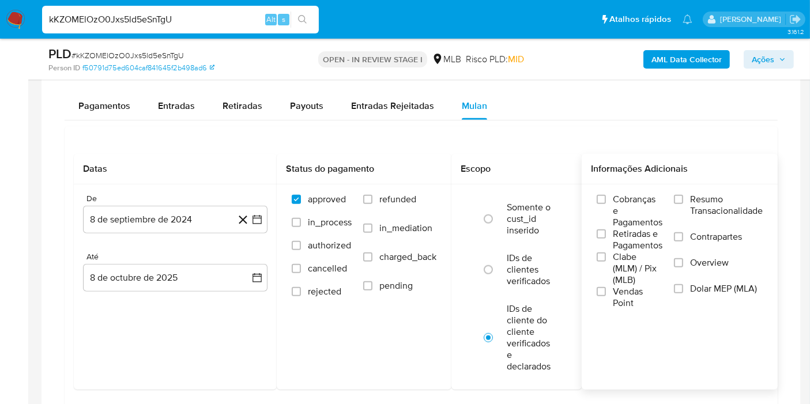
click at [694, 202] on span "Resumo Transacionalidade" at bounding box center [726, 205] width 73 height 23
click at [683, 202] on input "Resumo Transacionalidade" at bounding box center [678, 199] width 9 height 9
click at [264, 219] on button "8 de septiembre de 2024" at bounding box center [175, 220] width 184 height 28
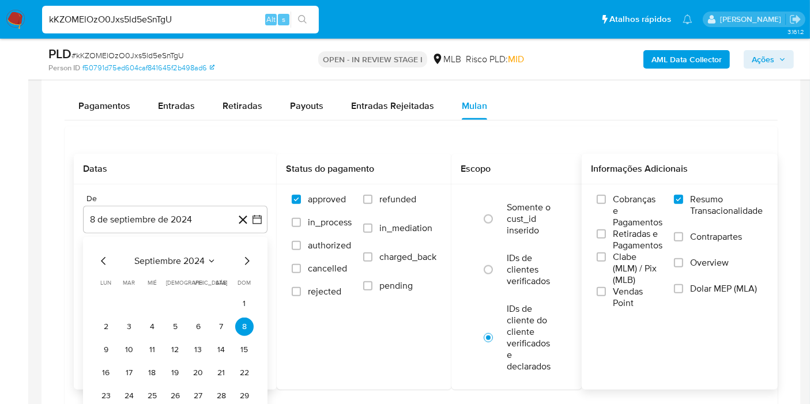
click at [192, 266] on div "septiembre 2024 septiembre 2024 lun lunes mar martes mié miércoles jue jueves v…" at bounding box center [175, 341] width 157 height 174
click at [194, 258] on span "septiembre 2024" at bounding box center [169, 261] width 70 height 12
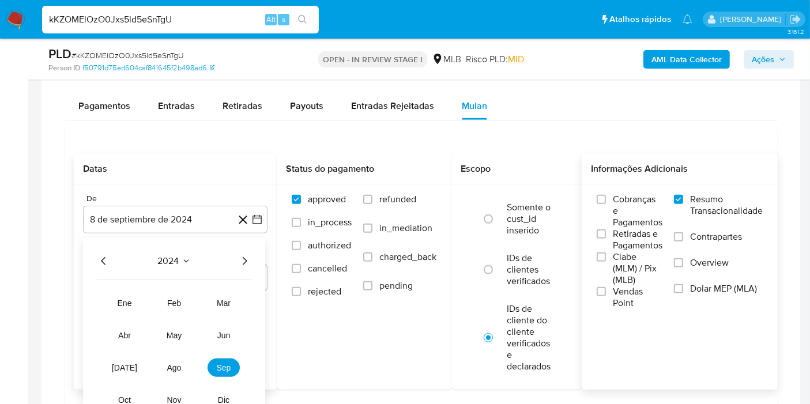
click at [243, 259] on icon "Año siguiente" at bounding box center [244, 261] width 14 height 14
click at [174, 358] on button "ago" at bounding box center [174, 367] width 32 height 18
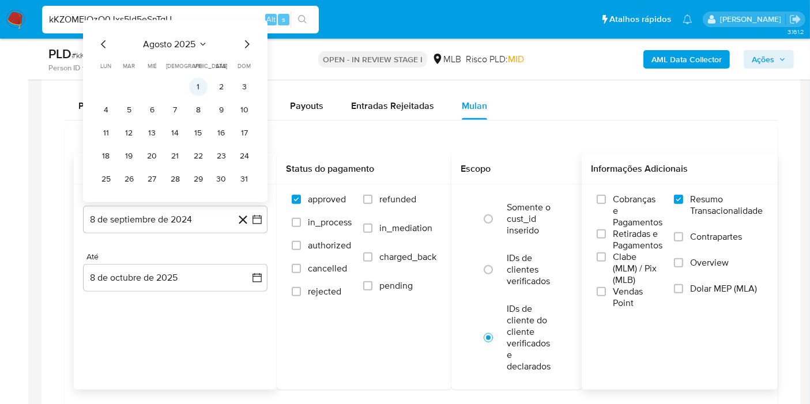
click at [203, 90] on button "1" at bounding box center [198, 87] width 18 height 18
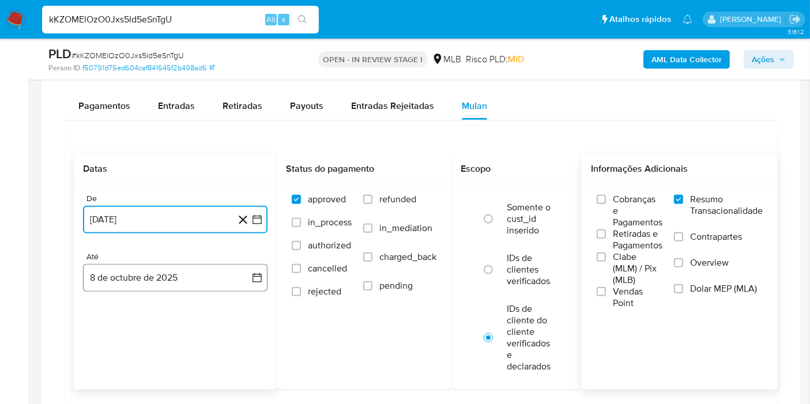
click at [217, 266] on button "8 de octubre de 2025" at bounding box center [175, 278] width 184 height 28
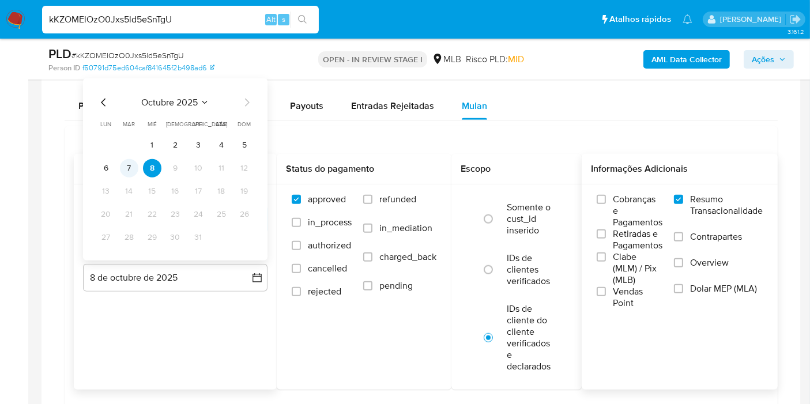
click at [128, 167] on button "7" at bounding box center [129, 168] width 18 height 18
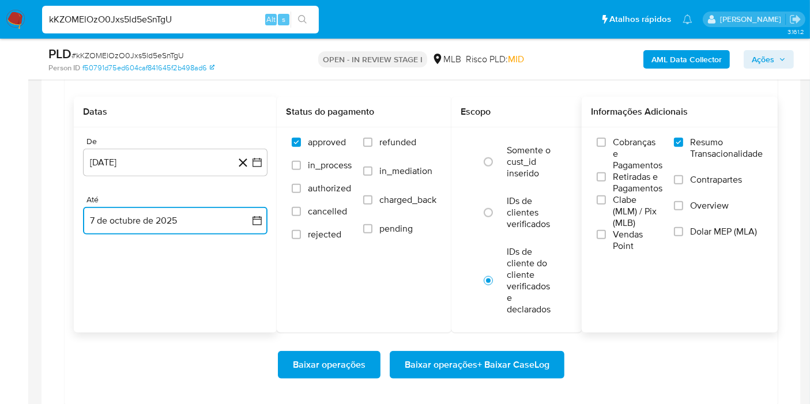
scroll to position [1046, 0]
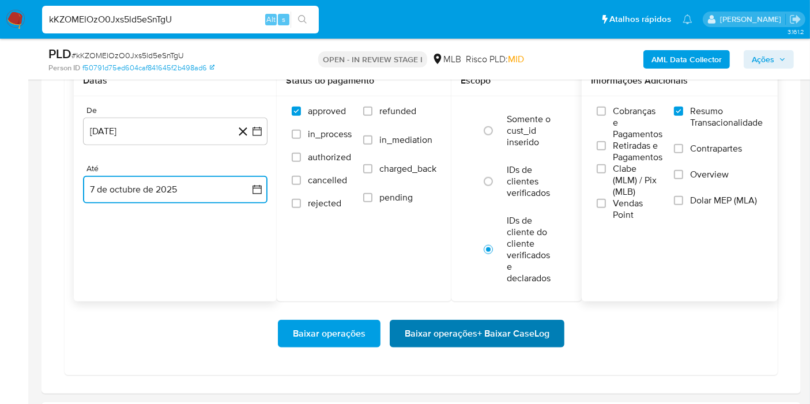
click at [549, 331] on button "Baixar operações + Baixar CaseLog" at bounding box center [477, 334] width 175 height 28
